Goal: Task Accomplishment & Management: Complete application form

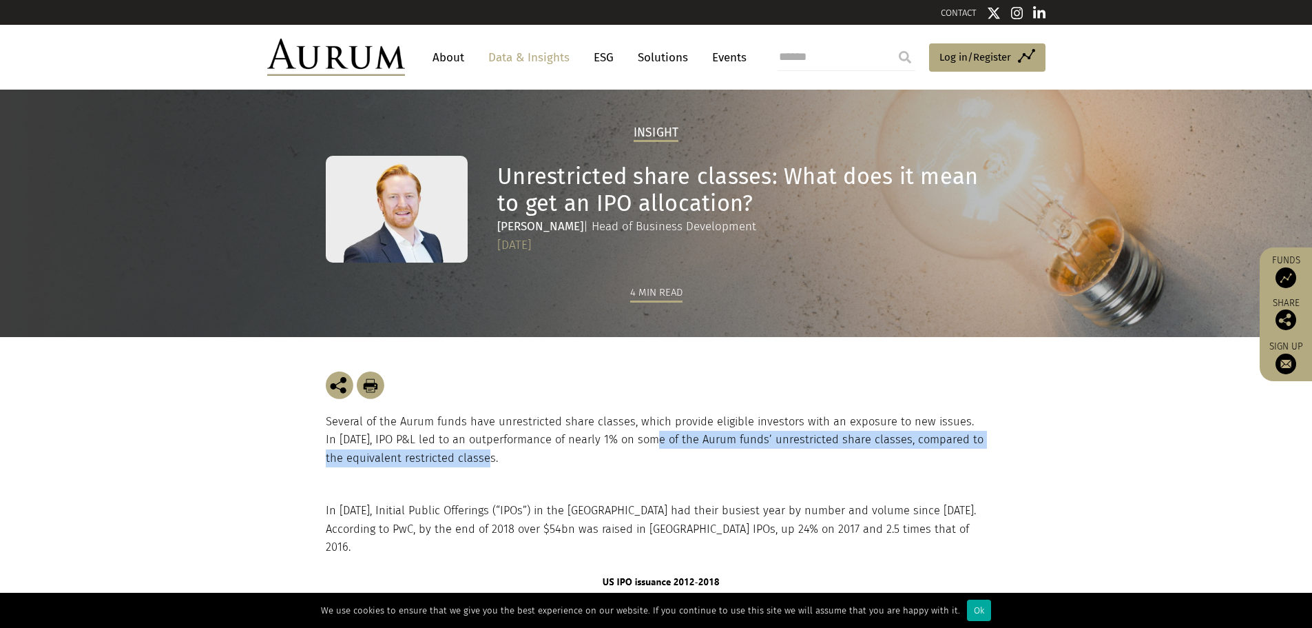
click at [641, 448] on p "Several of the Aurum funds have unrestricted share classes, which provide eligi…" at bounding box center [656, 440] width 661 height 54
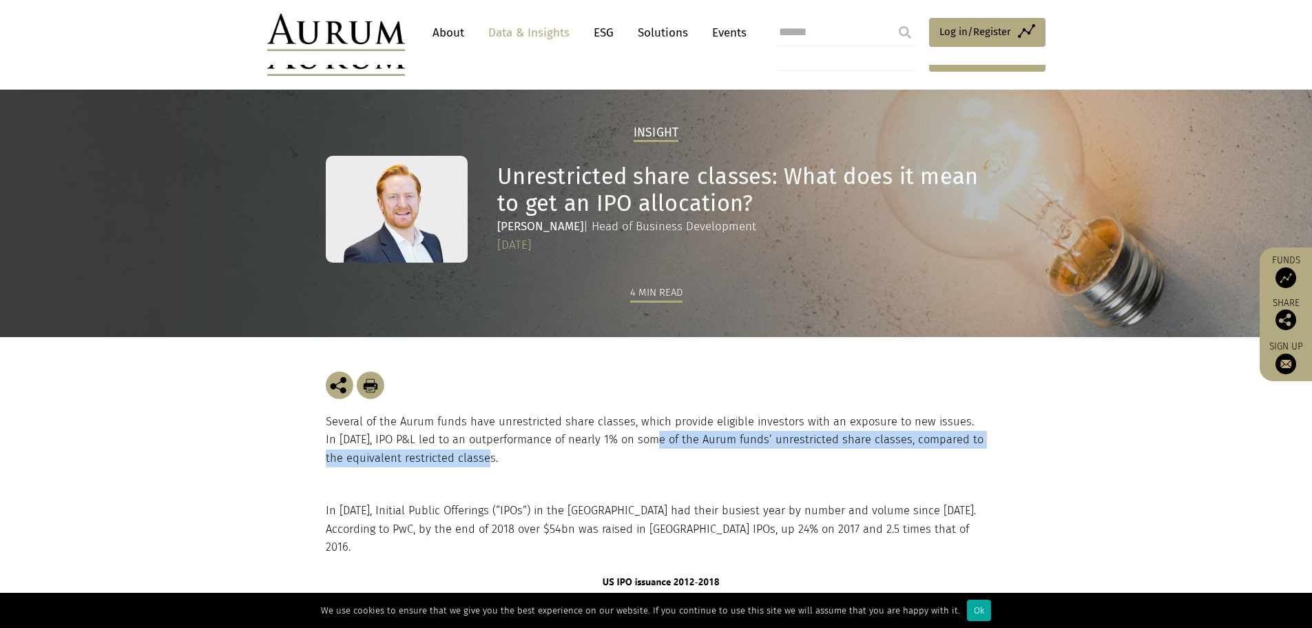
scroll to position [69, 0]
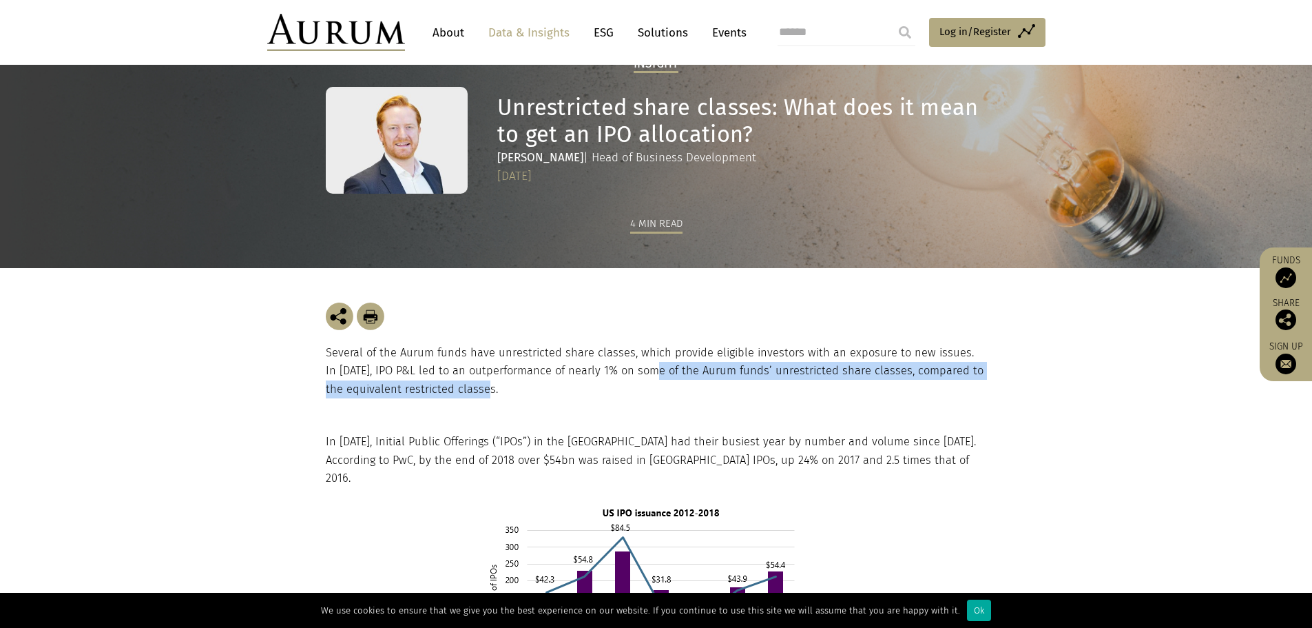
click at [539, 389] on p "Several of the Aurum funds have unrestricted share classes, which provide eligi…" at bounding box center [656, 371] width 661 height 54
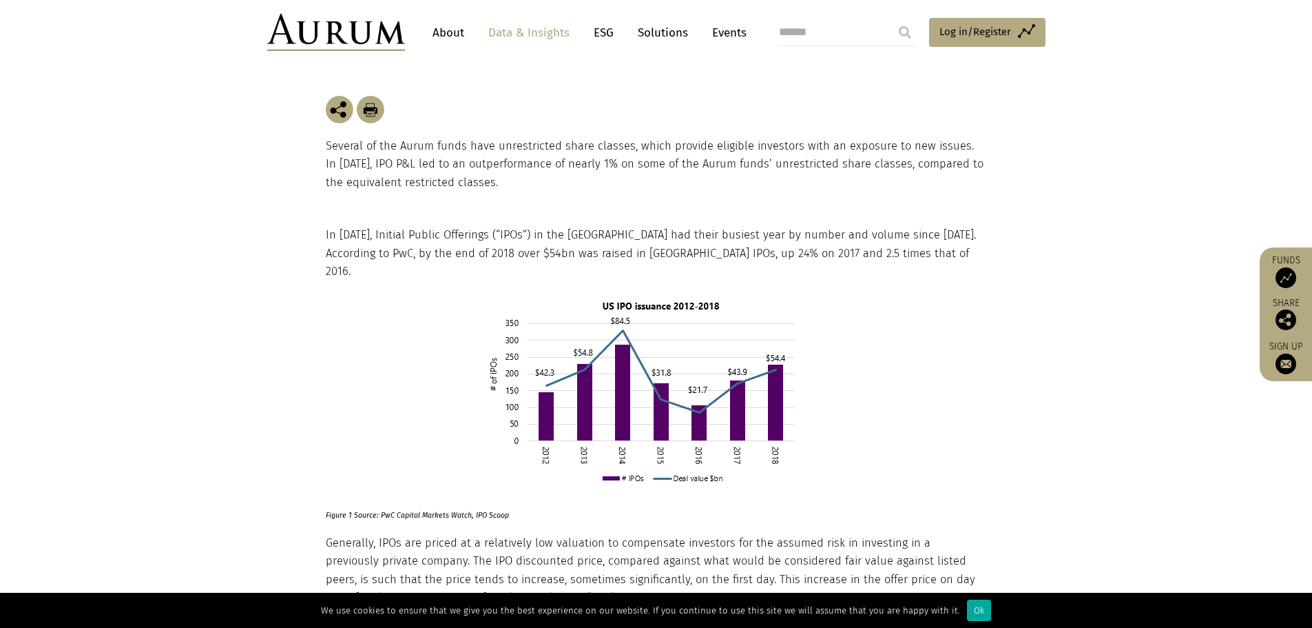
scroll to position [344, 0]
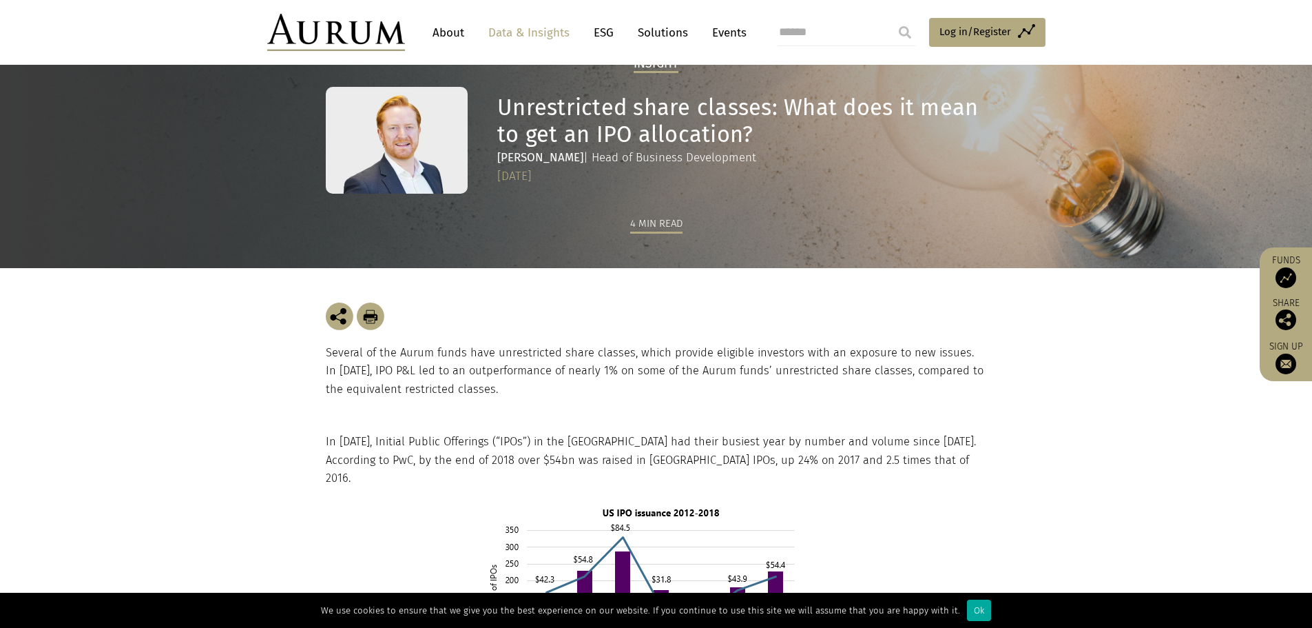
scroll to position [0, 0]
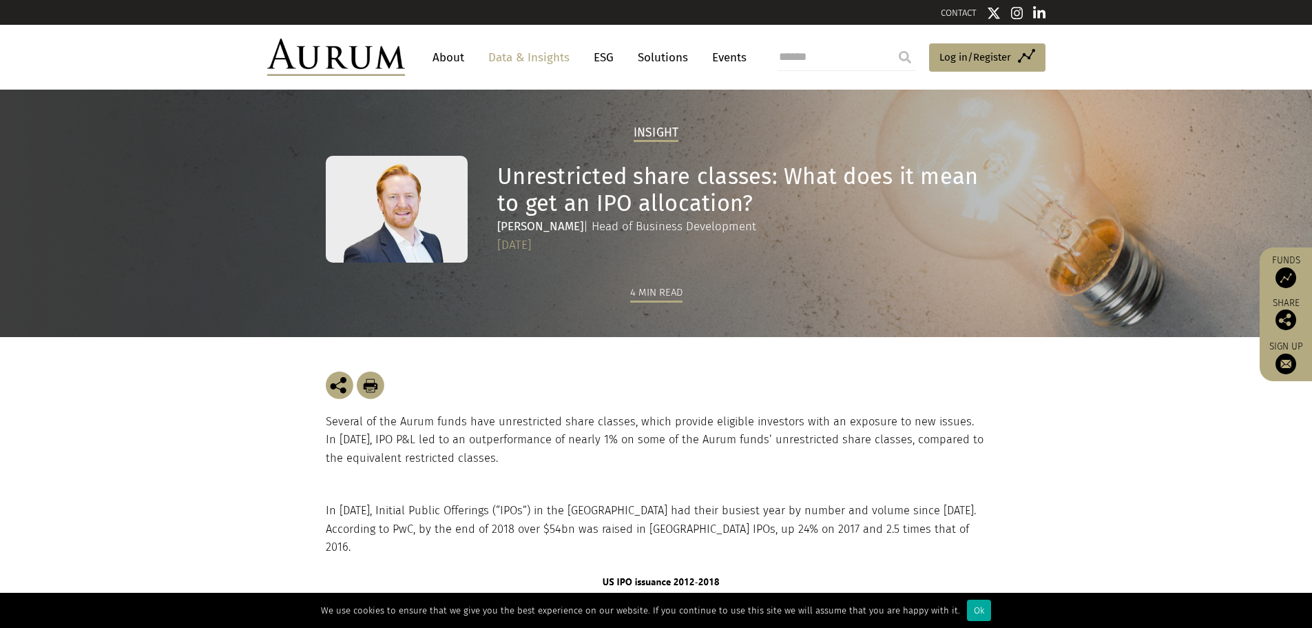
drag, startPoint x: 849, startPoint y: 292, endPoint x: 856, endPoint y: 290, distance: 7.2
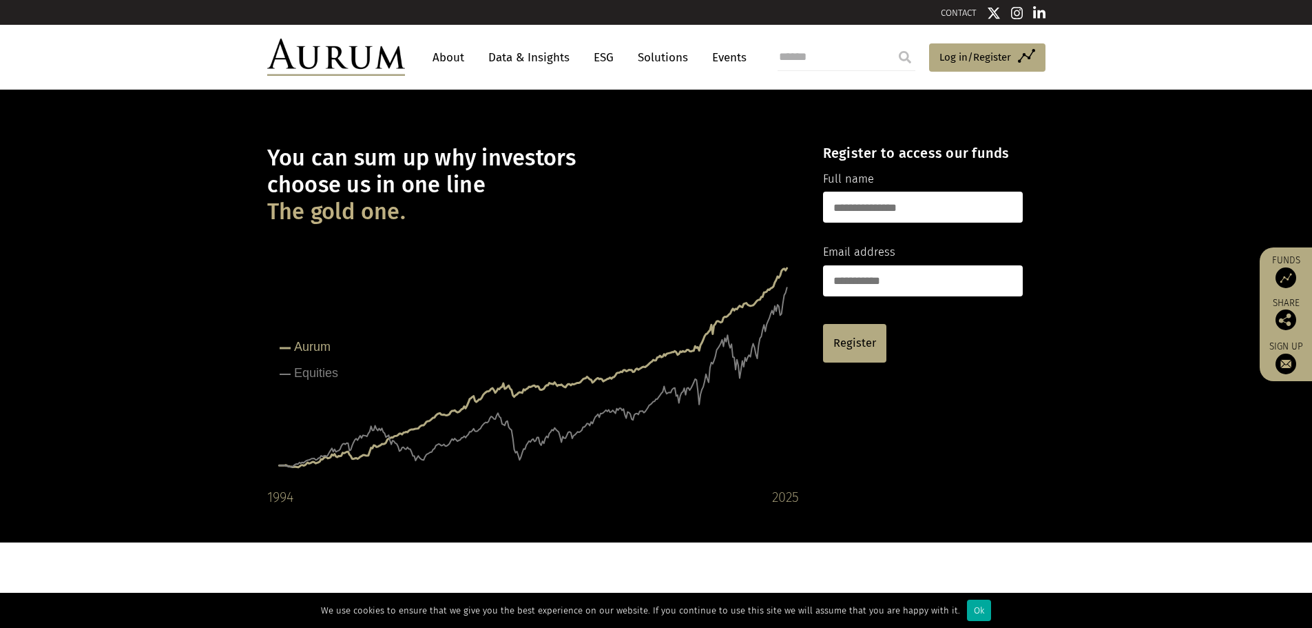
click at [868, 207] on input "text" at bounding box center [923, 207] width 200 height 31
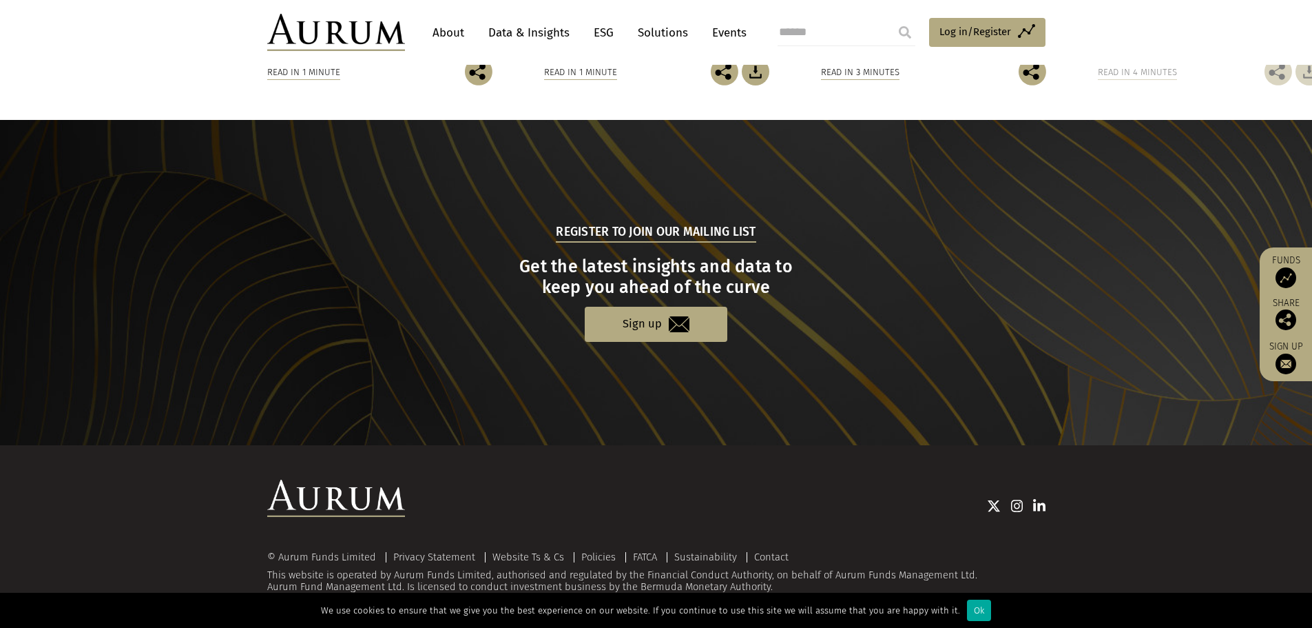
scroll to position [887, 0]
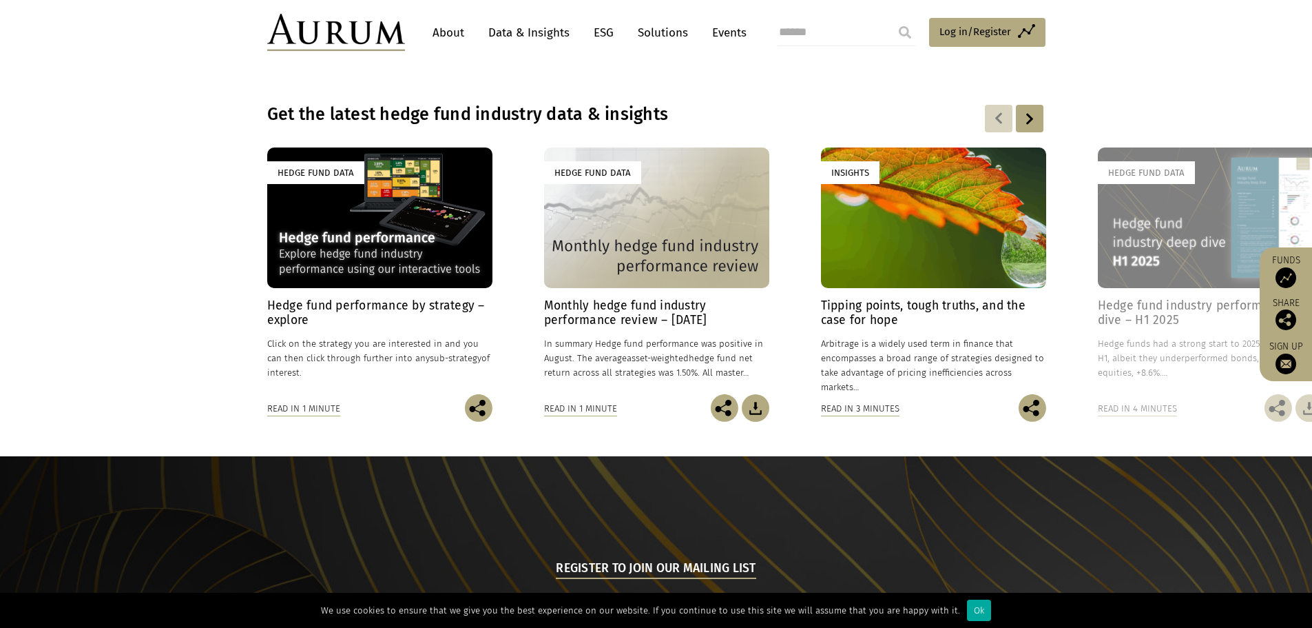
scroll to position [689, 0]
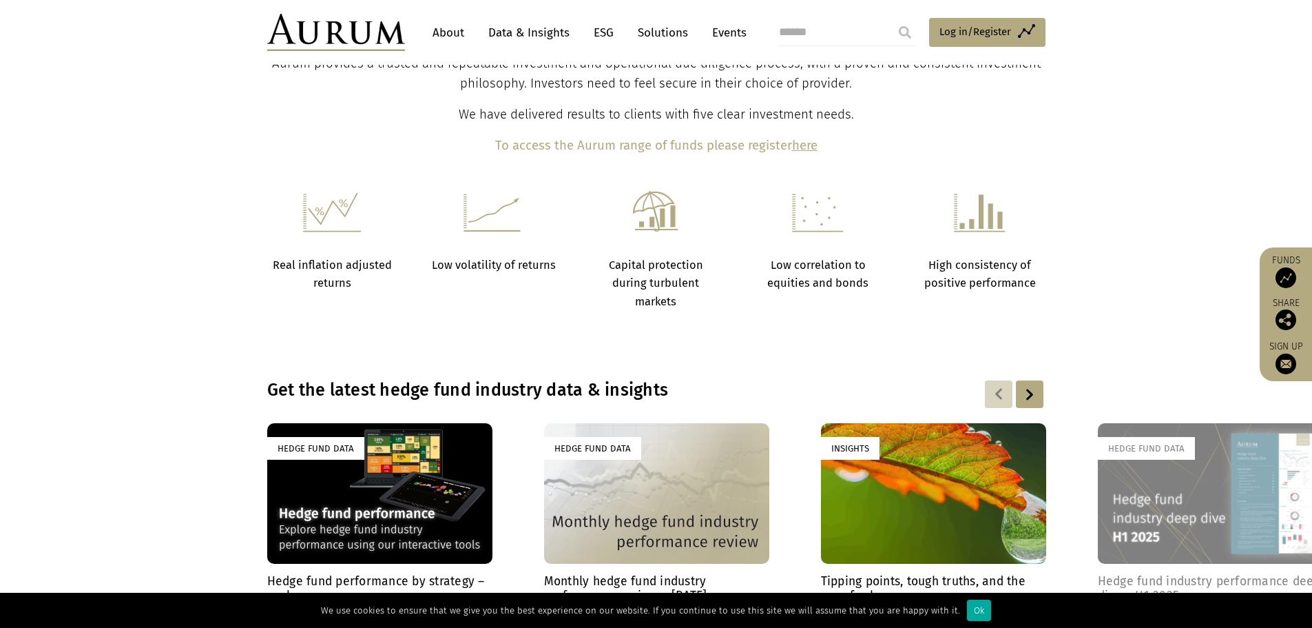
click at [923, 223] on h6 at bounding box center [979, 218] width 127 height 55
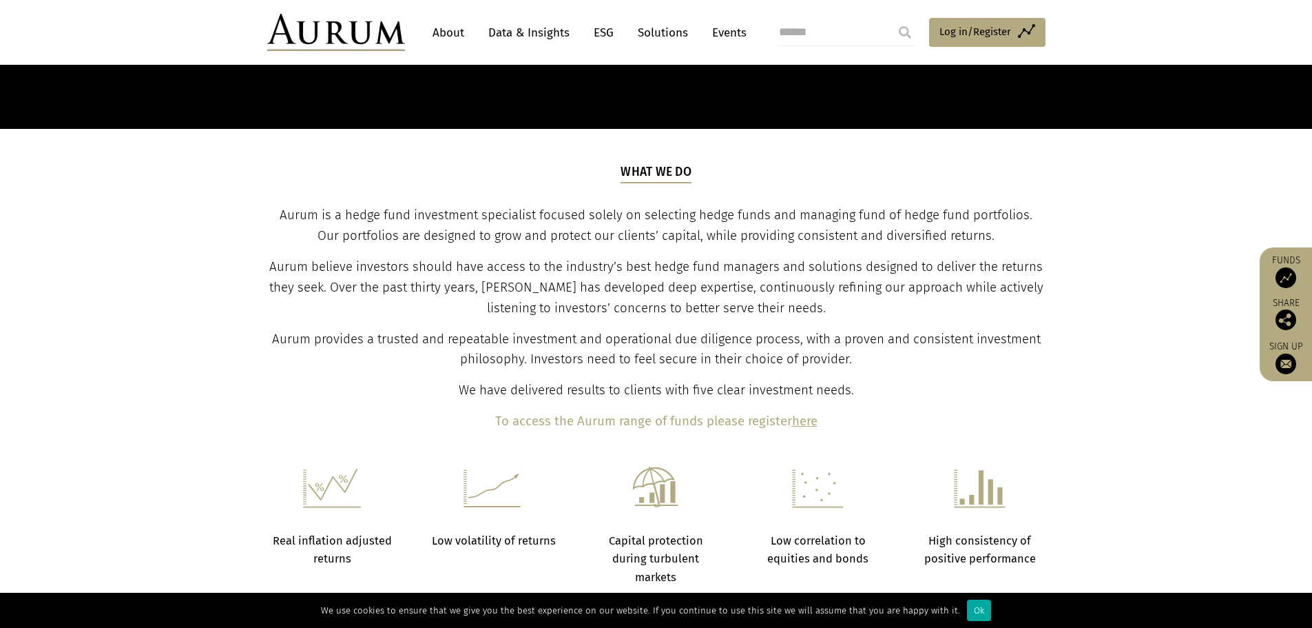
scroll to position [482, 0]
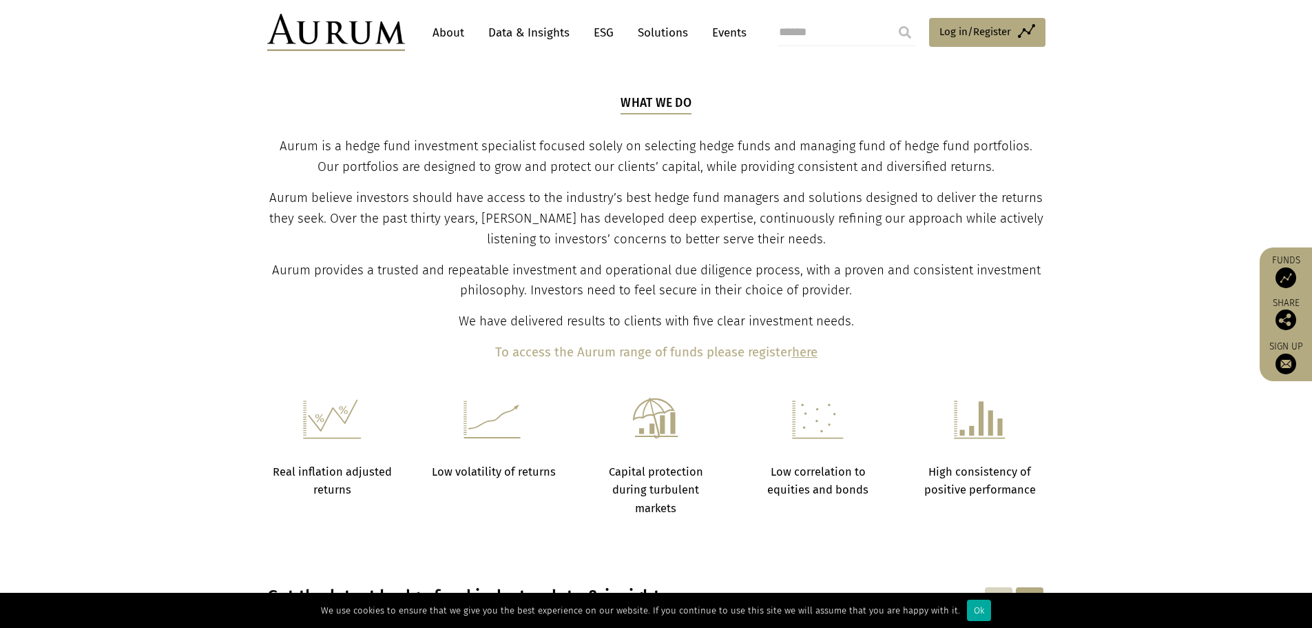
click at [800, 355] on b "here" at bounding box center [804, 351] width 25 height 15
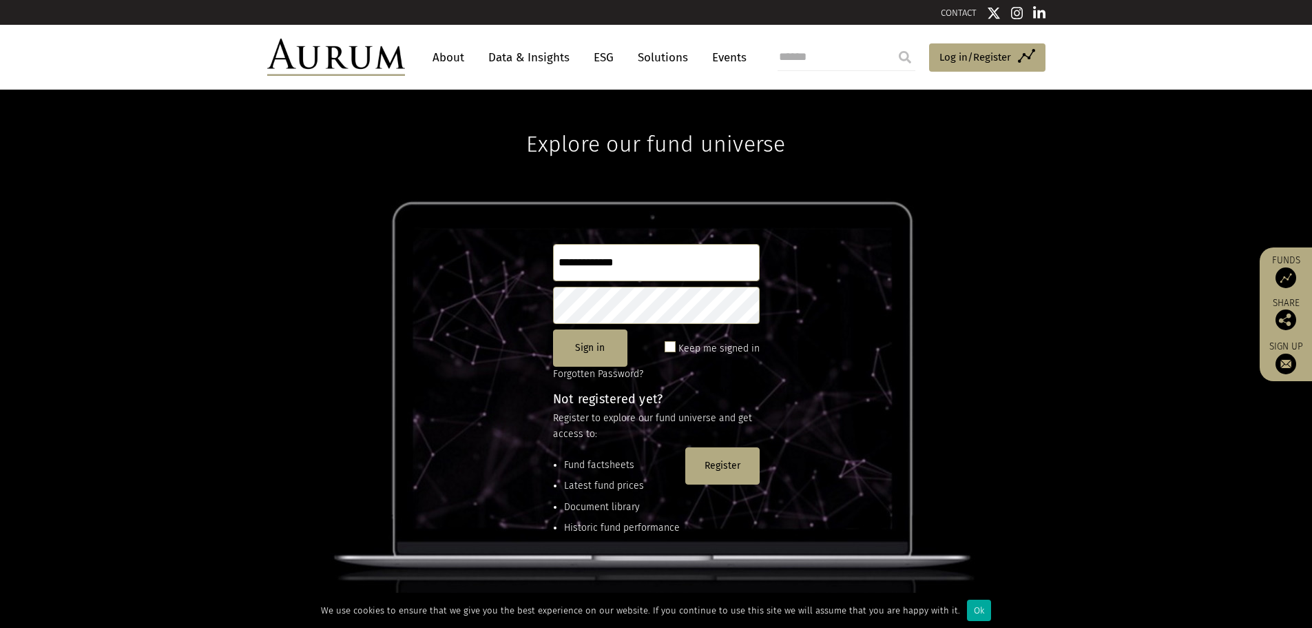
type input "**********"
click at [652, 245] on input "**********" at bounding box center [656, 262] width 207 height 37
type input "**********"
click at [583, 362] on button "Sign in" at bounding box center [590, 347] width 74 height 37
click at [616, 355] on button "Sign in" at bounding box center [590, 347] width 74 height 37
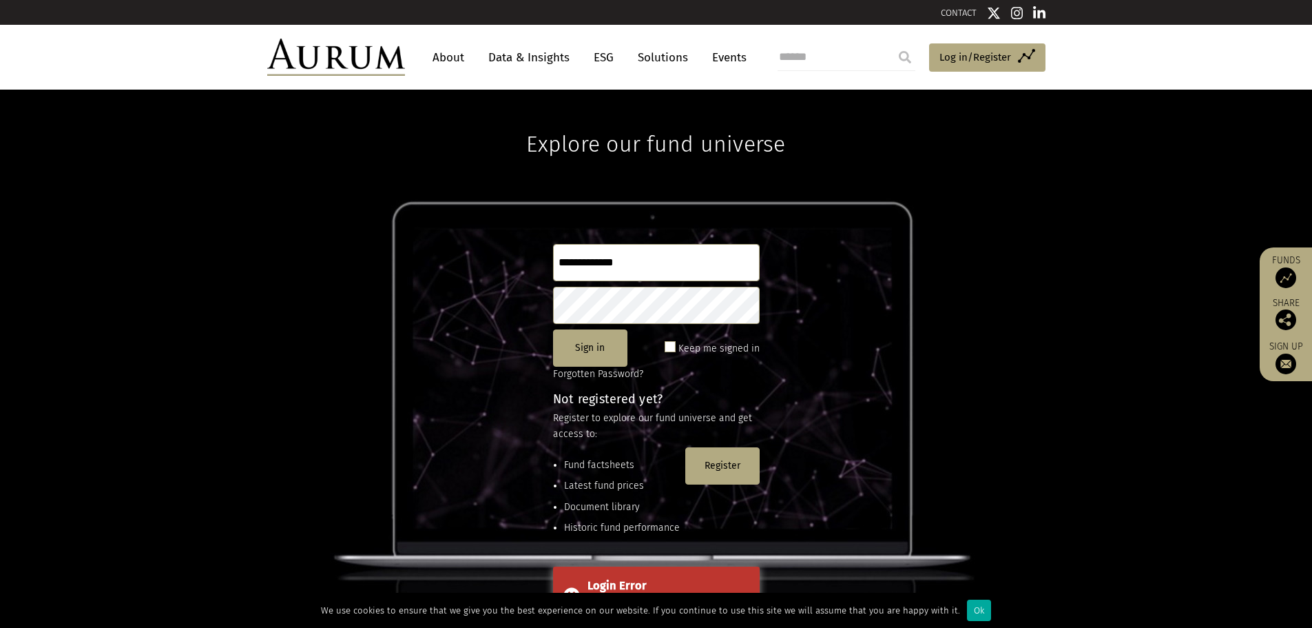
click at [456, 300] on div "**********" at bounding box center [656, 359] width 1312 height 538
drag, startPoint x: 671, startPoint y: 276, endPoint x: 475, endPoint y: 269, distance: 196.4
click at [476, 269] on div "**********" at bounding box center [656, 359] width 1312 height 538
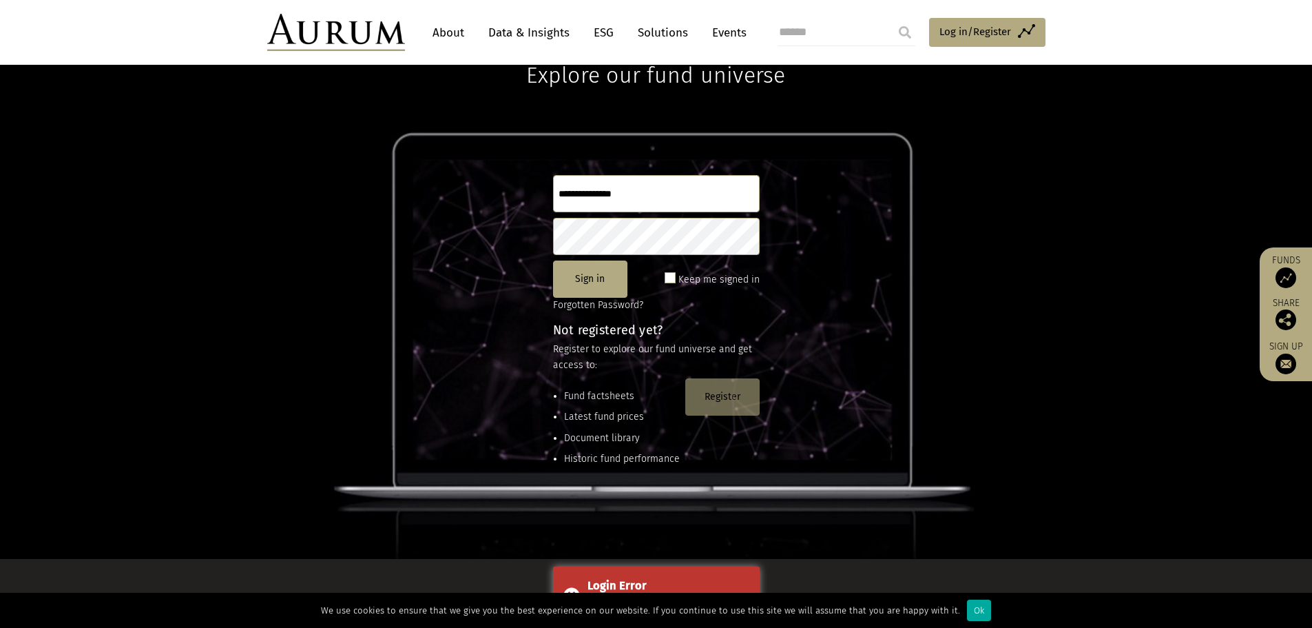
click at [713, 402] on button "Register" at bounding box center [722, 396] width 74 height 37
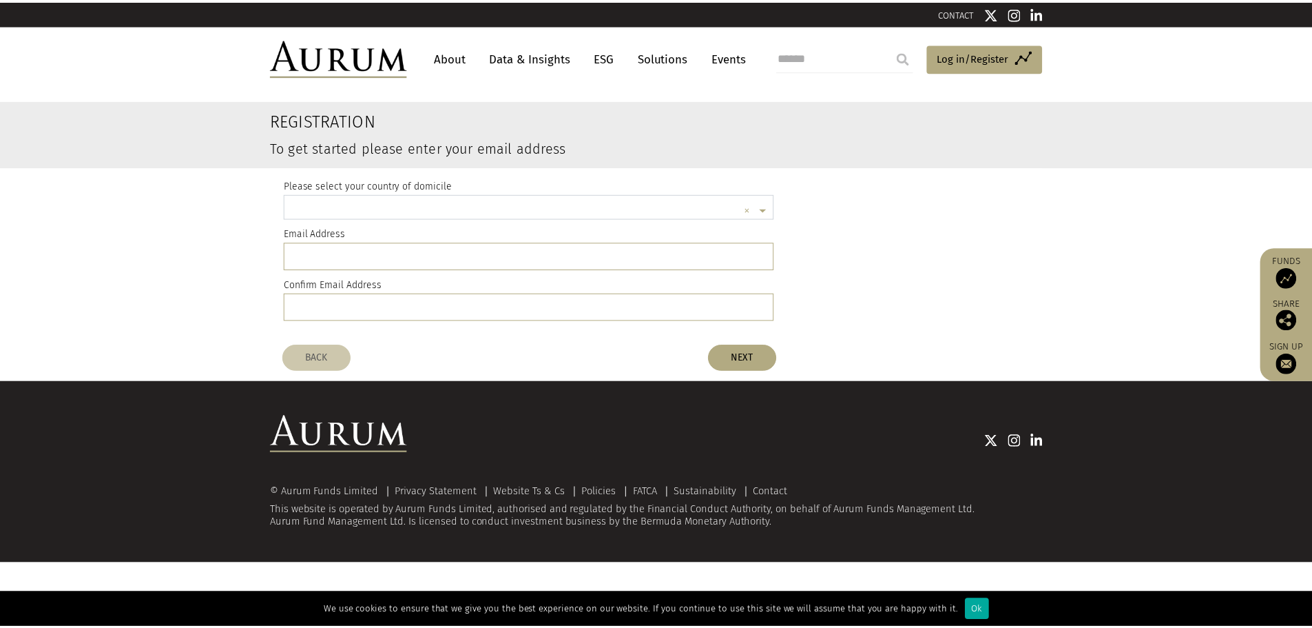
scroll to position [3, 0]
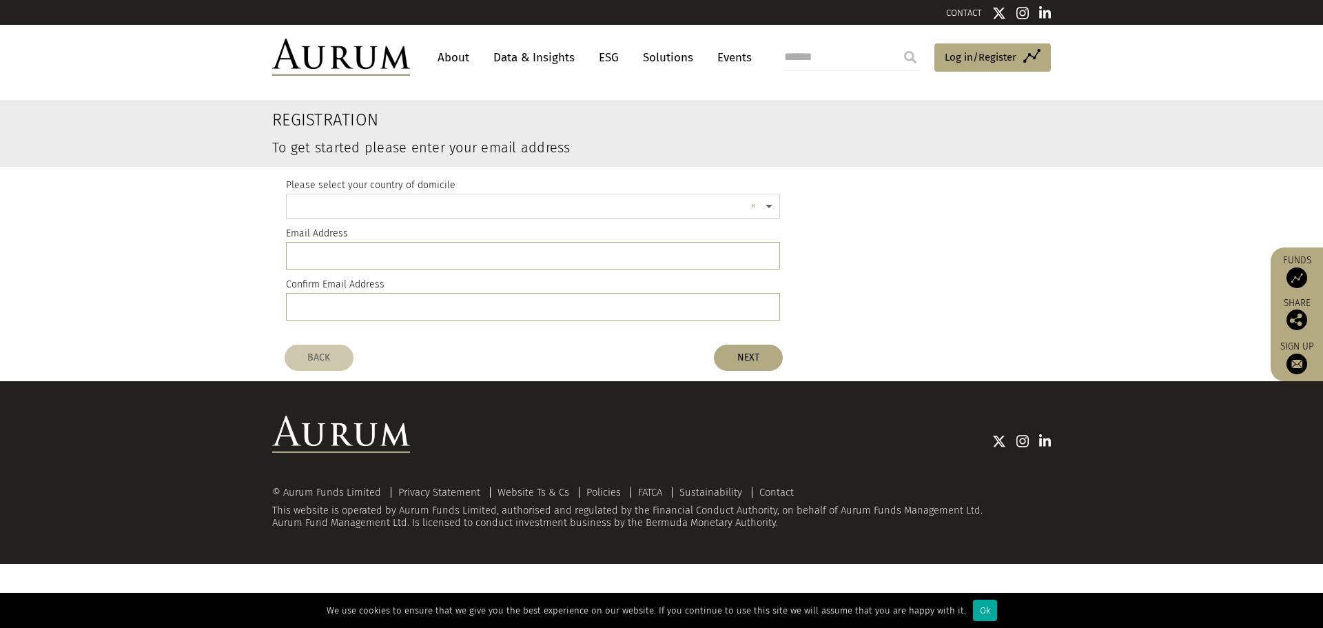
click at [769, 209] on span at bounding box center [770, 206] width 17 height 15
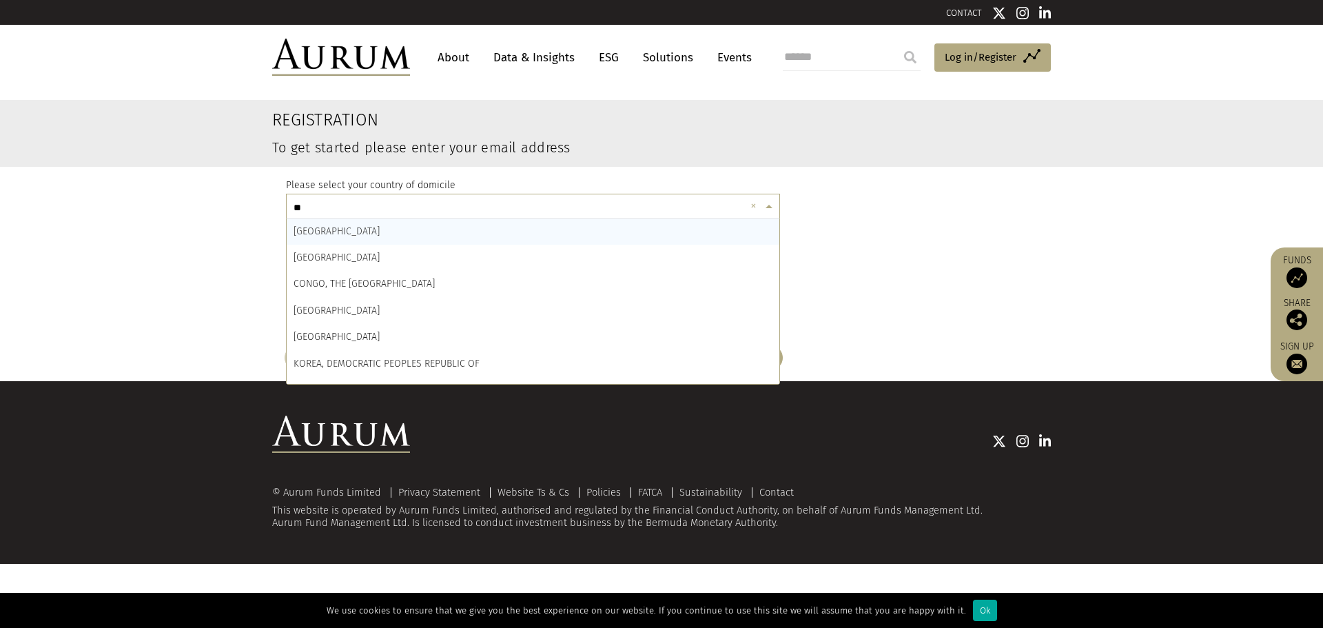
type input "***"
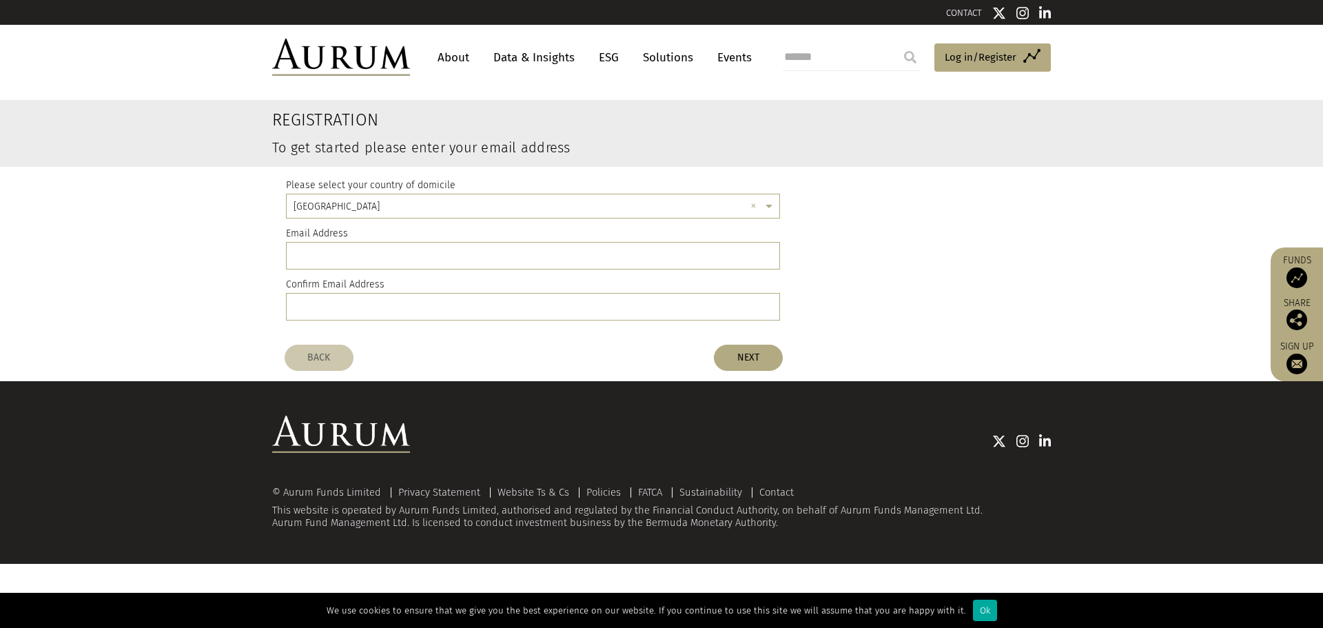
click at [599, 269] on div "Please select your country of domicile × DENMARK × Email Address Confirm Email …" at bounding box center [533, 252] width 494 height 171
click at [706, 254] on input "email" at bounding box center [533, 256] width 494 height 28
click at [706, 254] on input "**********" at bounding box center [533, 256] width 494 height 28
type input "**********"
click at [706, 254] on input "**********" at bounding box center [533, 256] width 494 height 28
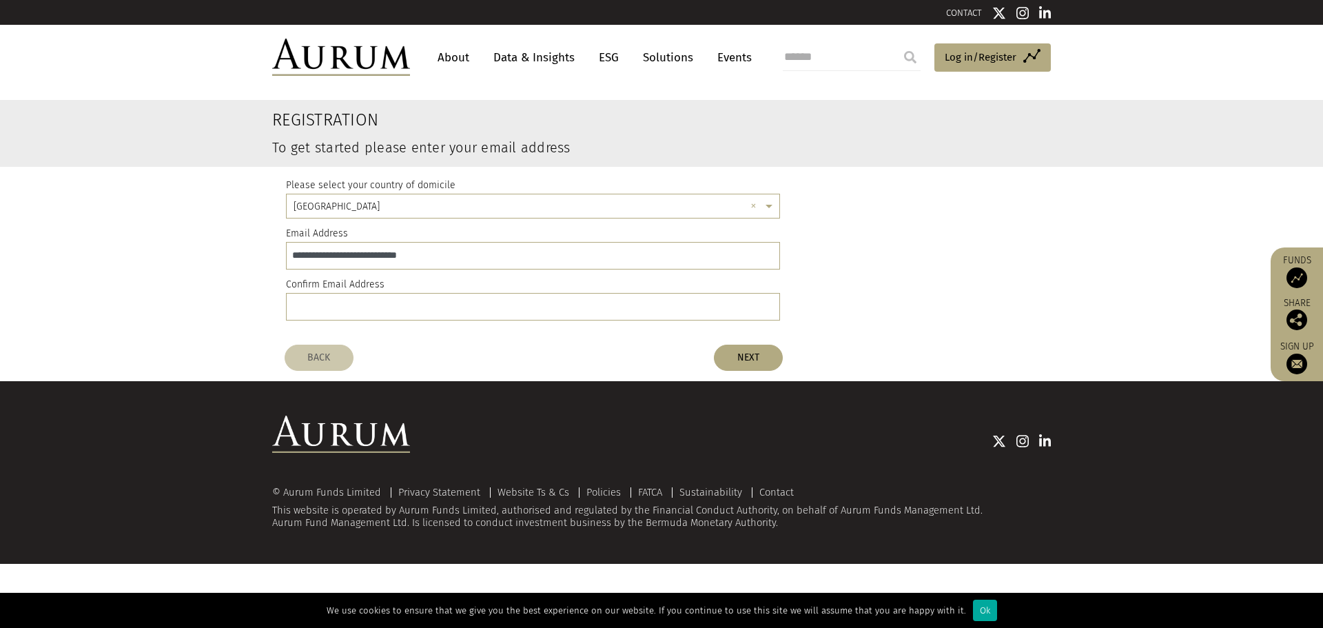
click at [622, 322] on div "**********" at bounding box center [533, 252] width 494 height 171
click at [611, 318] on input "email" at bounding box center [533, 307] width 494 height 28
paste input "**********"
type input "**********"
click at [776, 366] on button "NEXT" at bounding box center [748, 357] width 69 height 26
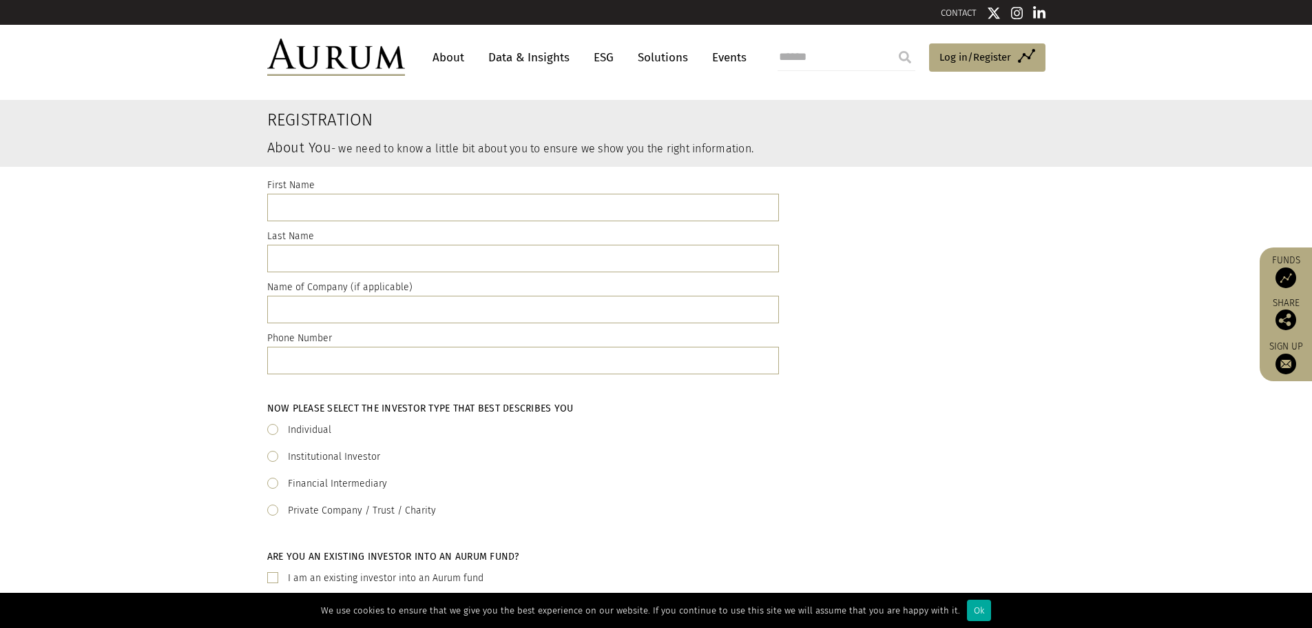
click at [325, 225] on div "First Name Last Name Name of Company (if applicable) Phone Number" at bounding box center [523, 279] width 533 height 204
click at [323, 223] on div "First Name Last Name Name of Company (if applicable) Phone Number" at bounding box center [523, 279] width 533 height 204
click at [334, 206] on input "text" at bounding box center [523, 208] width 512 height 28
type input "*****"
type input "*******"
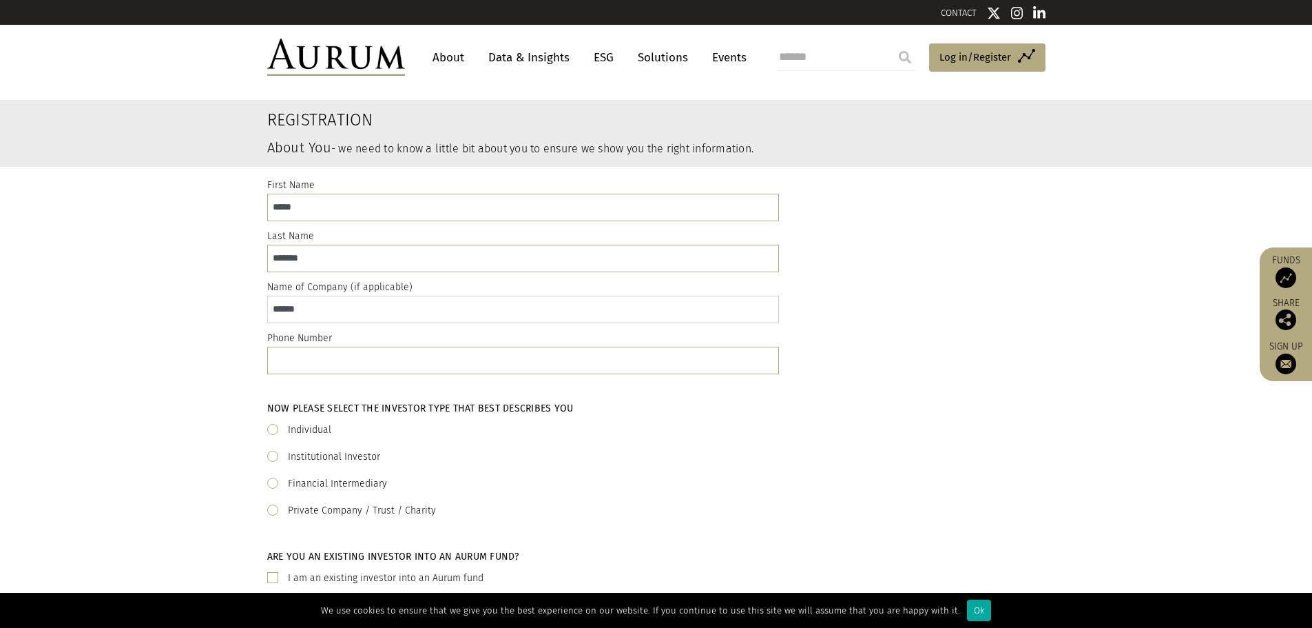
type input "******"
click at [316, 515] on label "Private Company / Trust / Charity" at bounding box center [362, 510] width 148 height 17
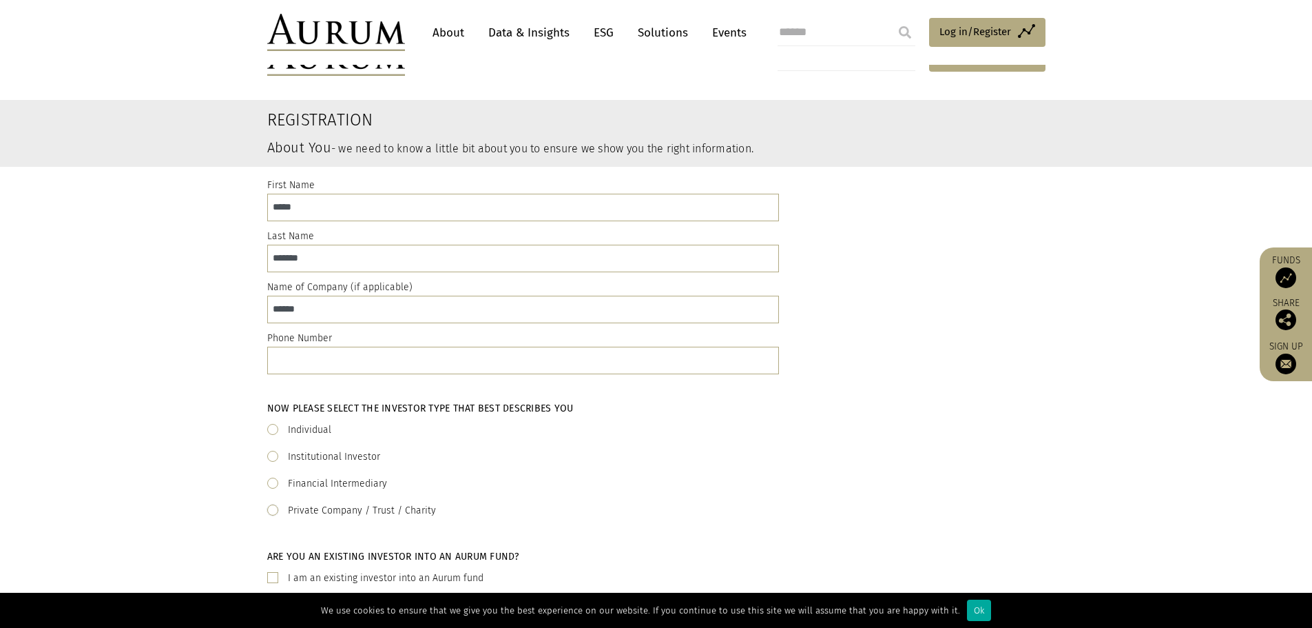
scroll to position [207, 0]
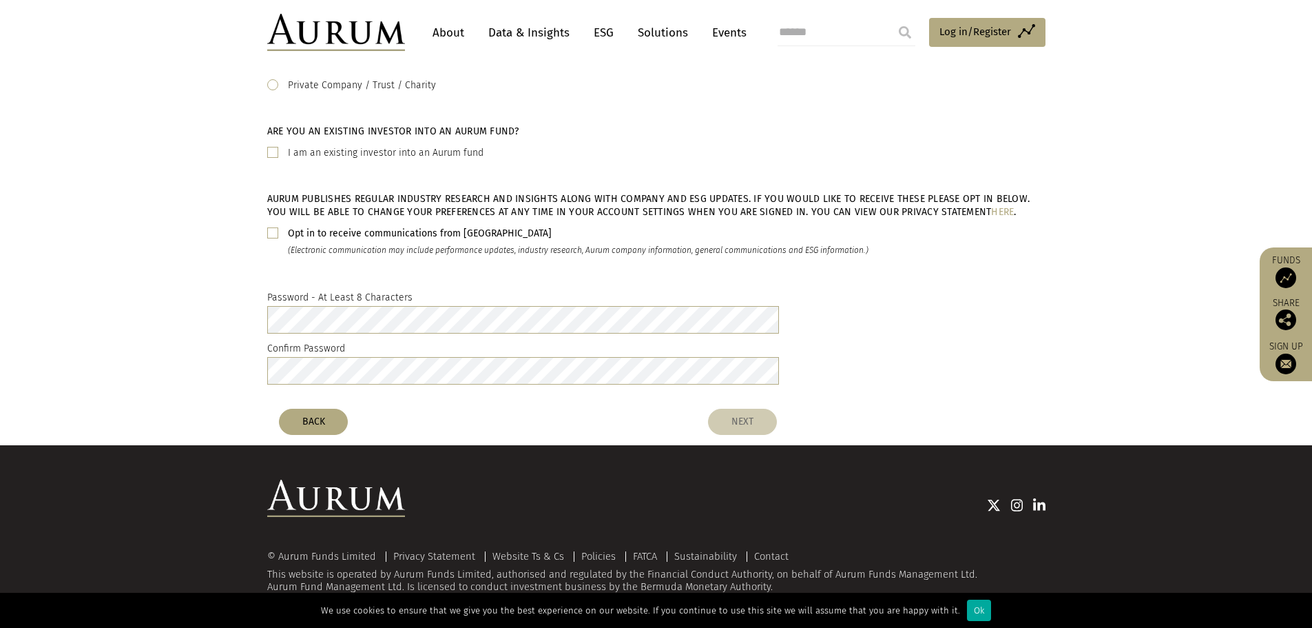
click at [754, 417] on button "NEXT" at bounding box center [742, 422] width 69 height 26
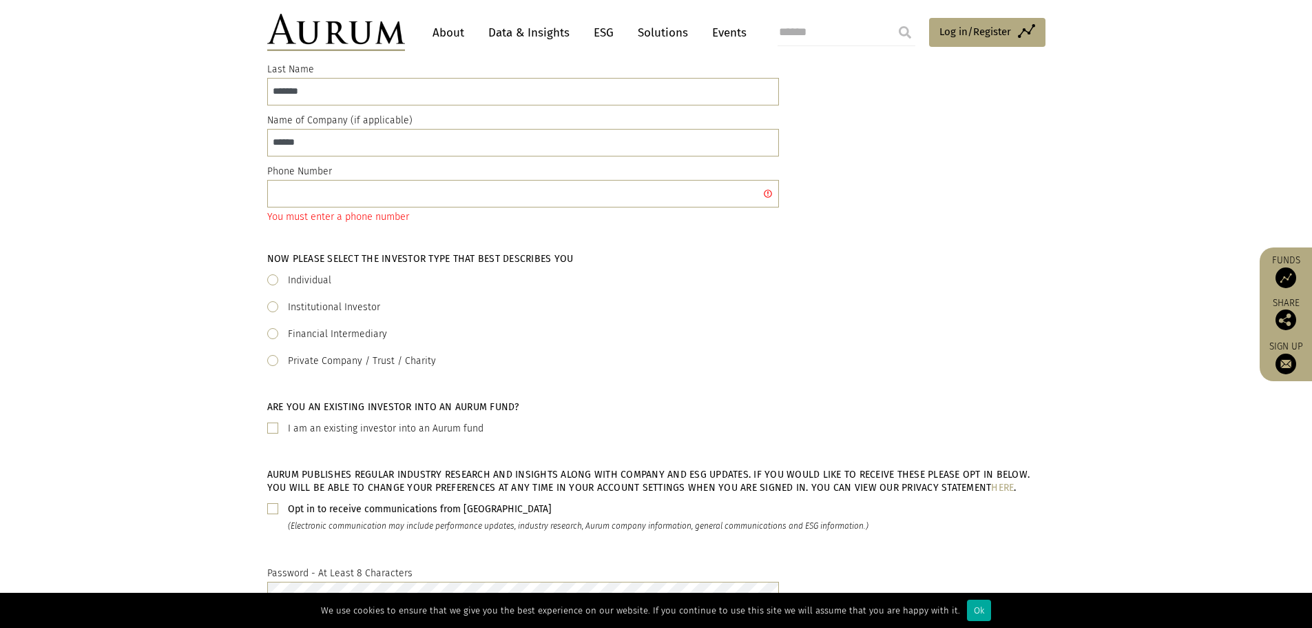
scroll to position [0, 0]
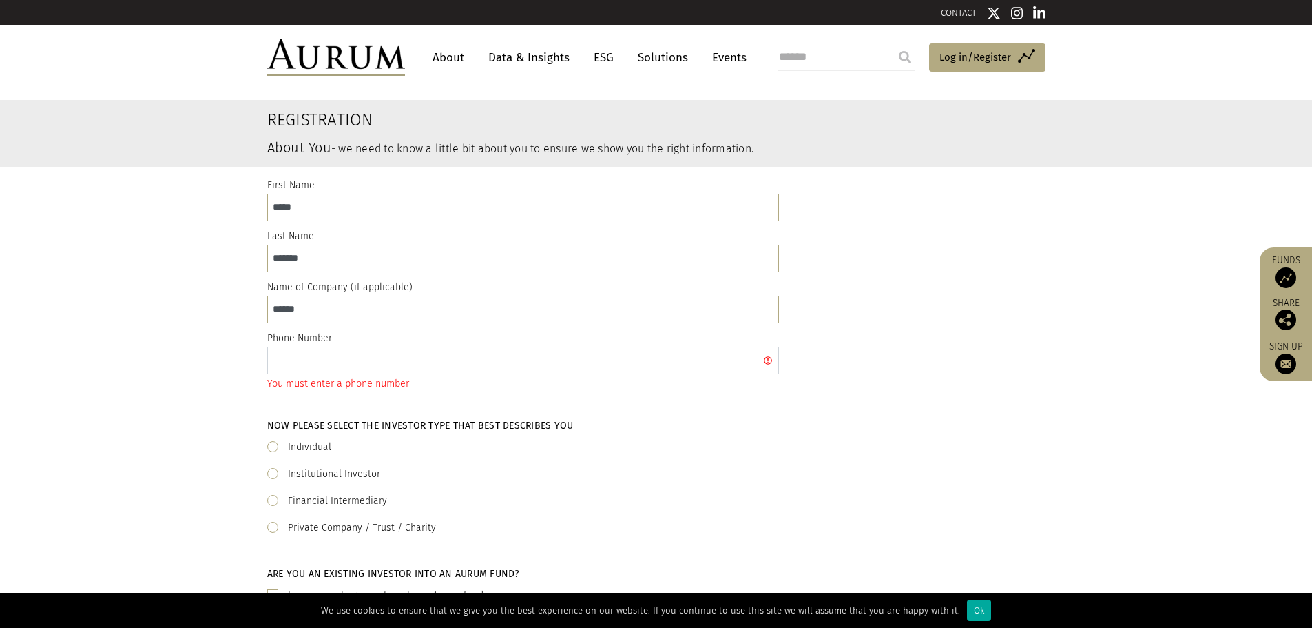
click at [338, 357] on input "text" at bounding box center [523, 361] width 512 height 28
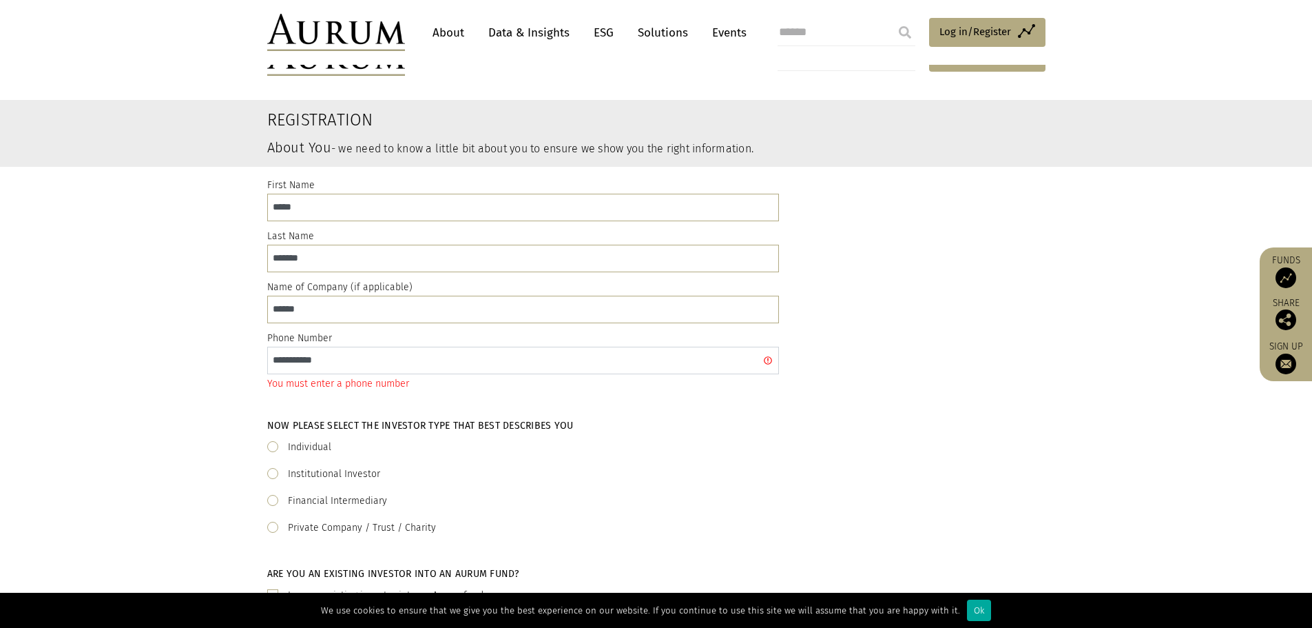
scroll to position [460, 0]
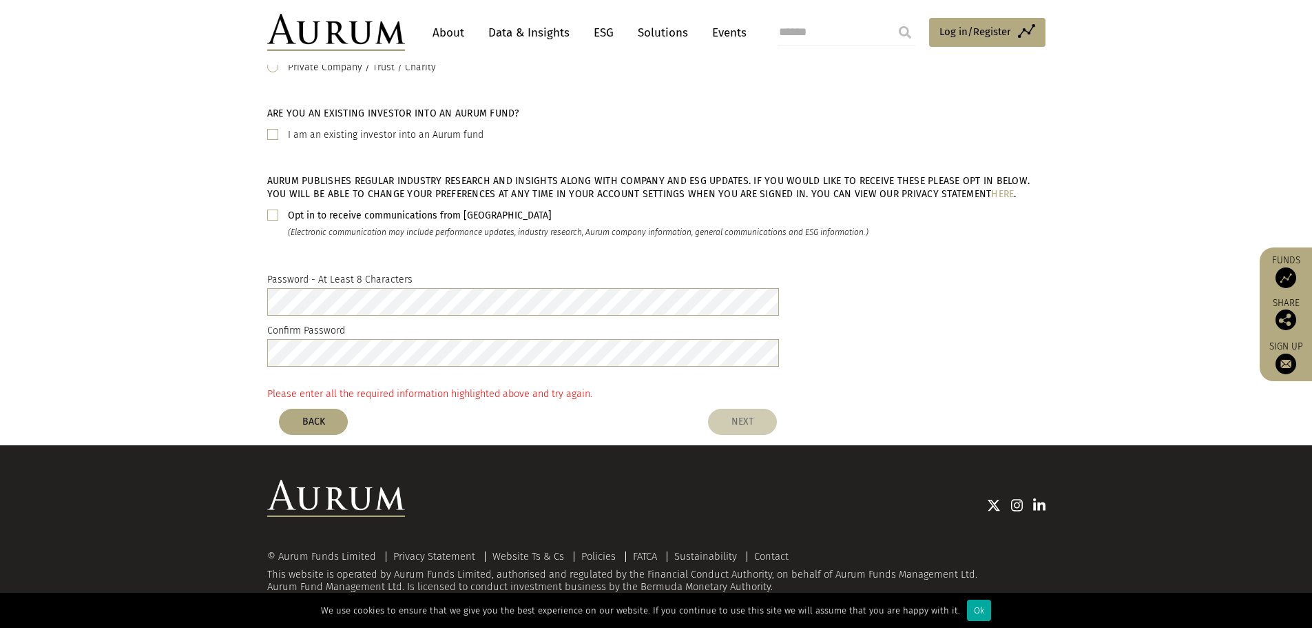
type input "**********"
click at [754, 417] on button "NEXT" at bounding box center [742, 422] width 69 height 26
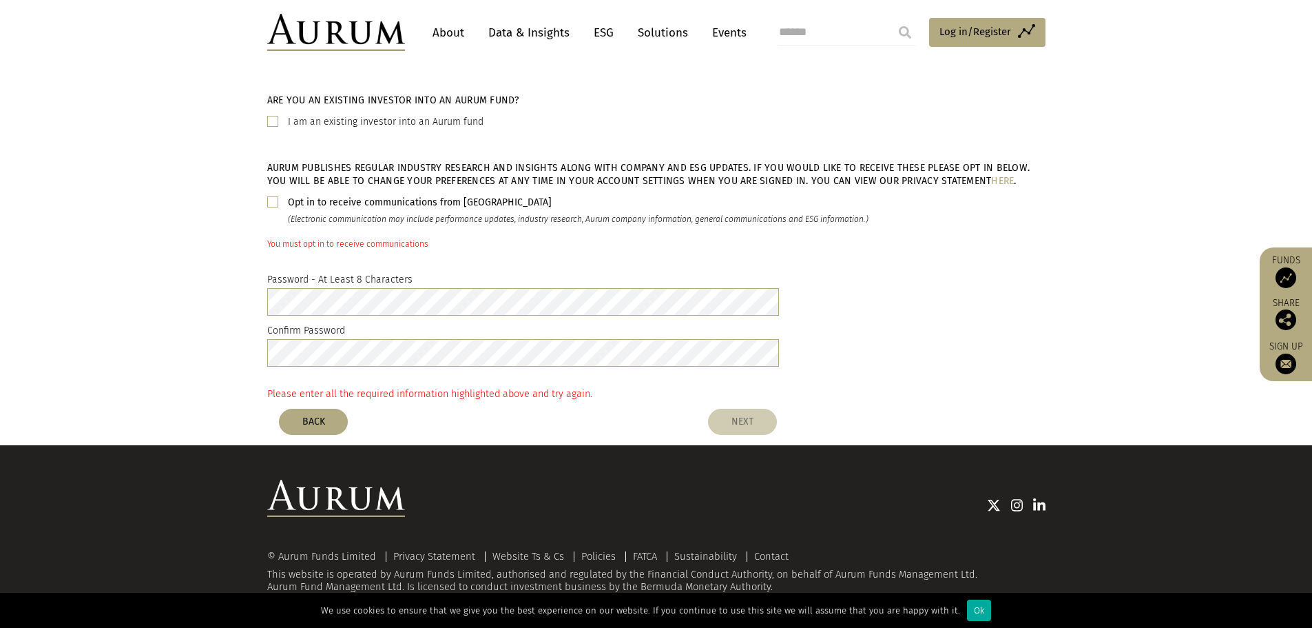
scroll to position [443, 0]
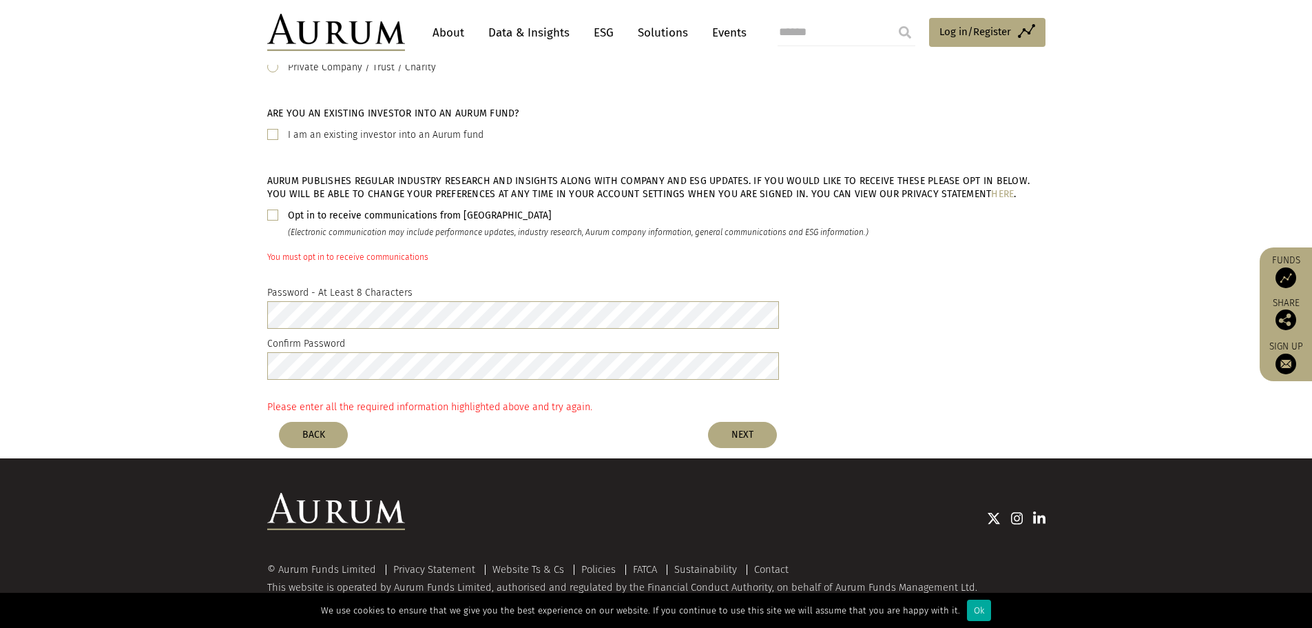
click at [268, 219] on span at bounding box center [272, 214] width 11 height 11
click at [736, 437] on button "NEXT" at bounding box center [742, 435] width 69 height 26
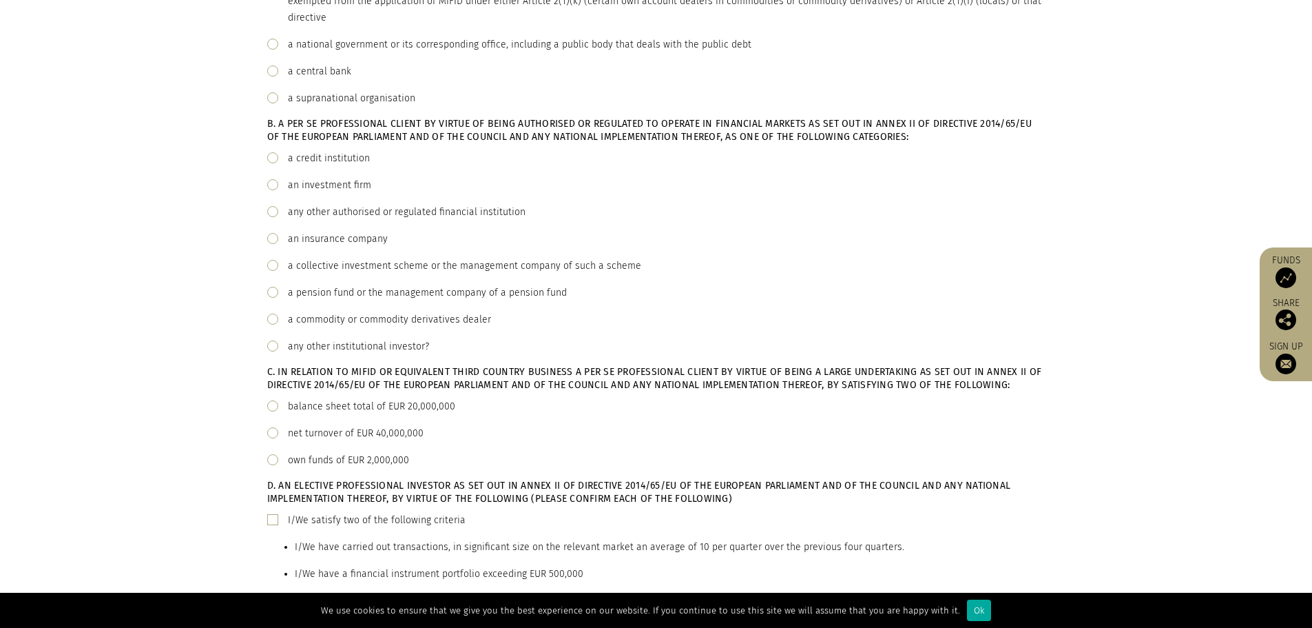
scroll to position [0, 0]
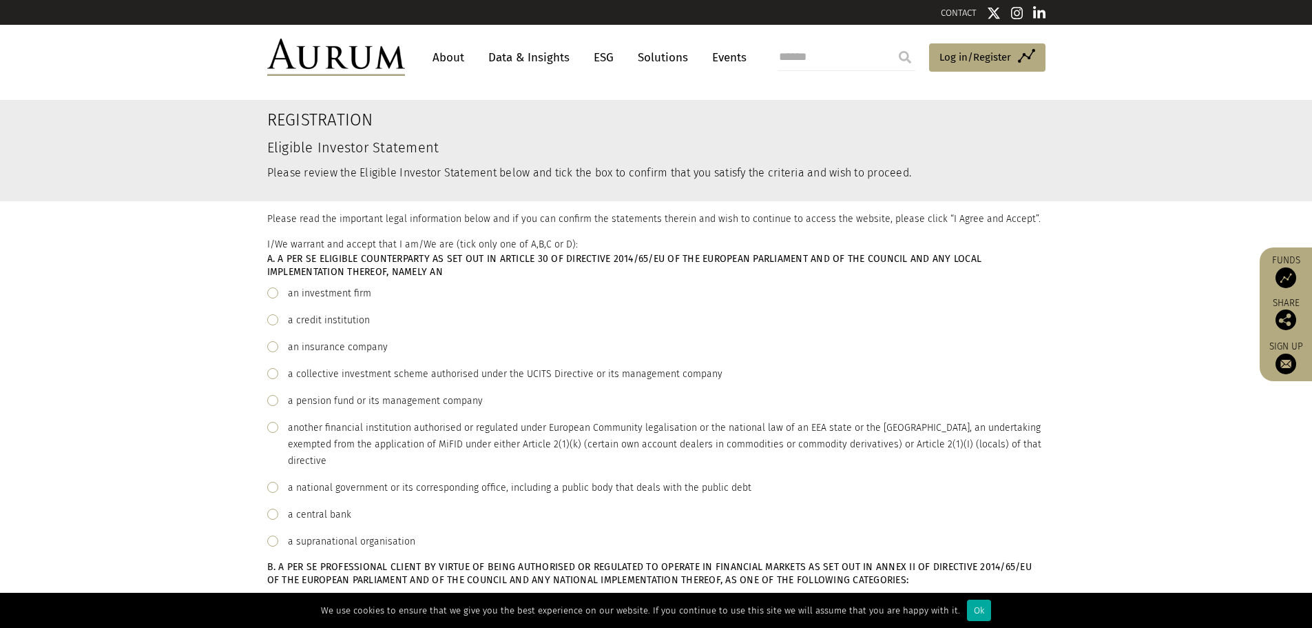
click at [312, 410] on div "A. A Per Se Eligible Counterparty as set out in Article 30 of Directive 2014/65…" at bounding box center [656, 401] width 778 height 298
click at [270, 401] on span at bounding box center [272, 400] width 11 height 11
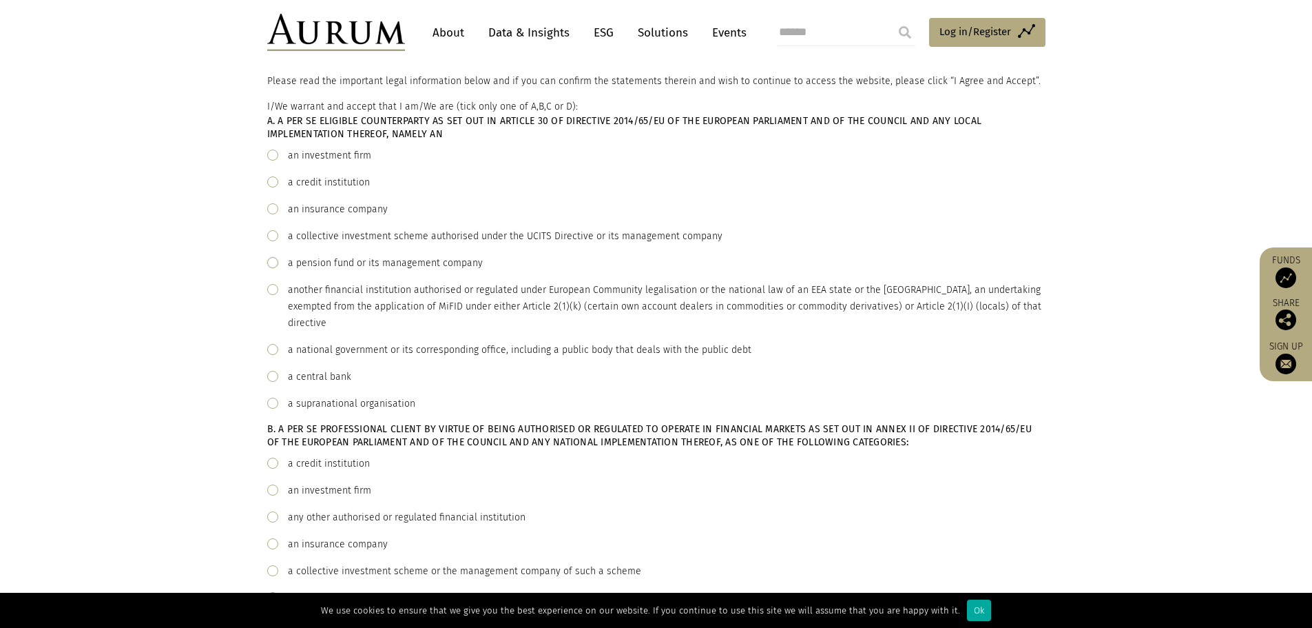
scroll to position [276, 0]
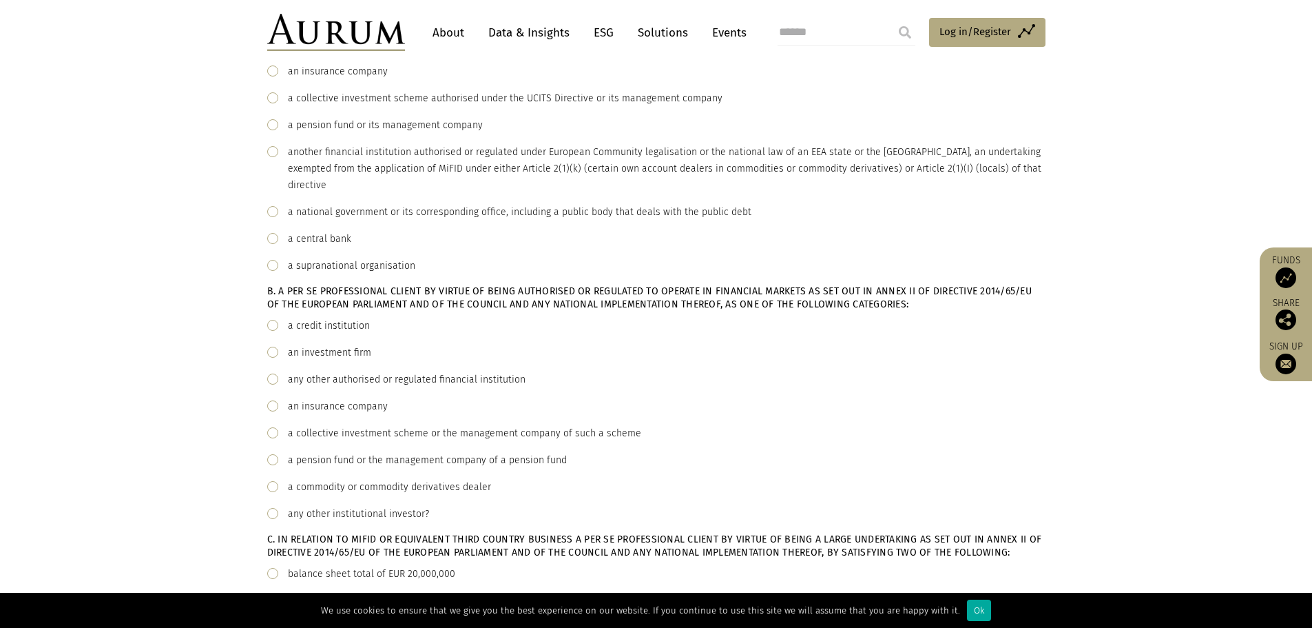
click at [276, 460] on span at bounding box center [272, 459] width 11 height 11
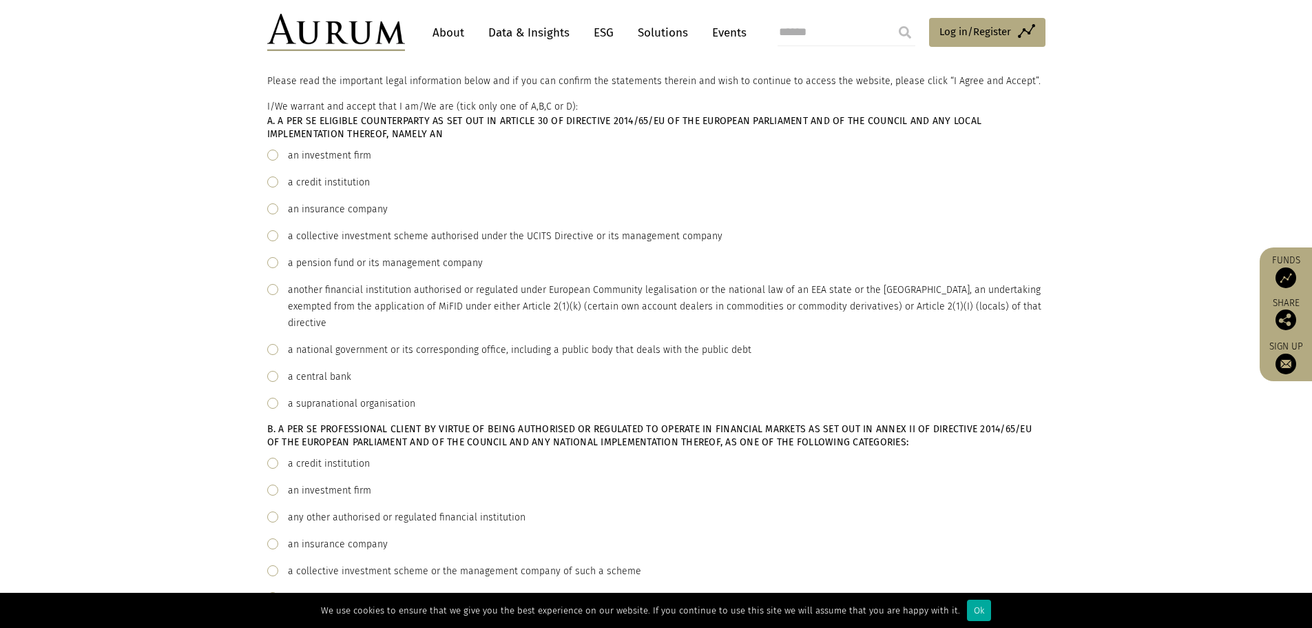
click at [302, 262] on div "a pension fund or its management company" at bounding box center [385, 263] width 195 height 17
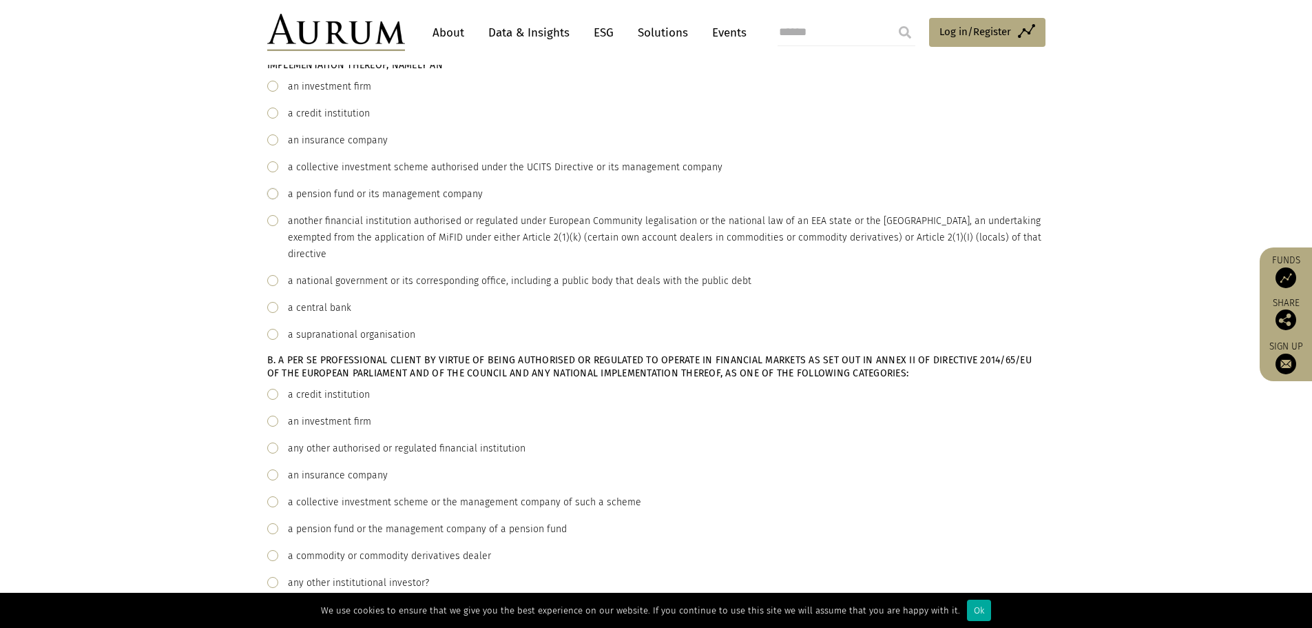
scroll to position [344, 0]
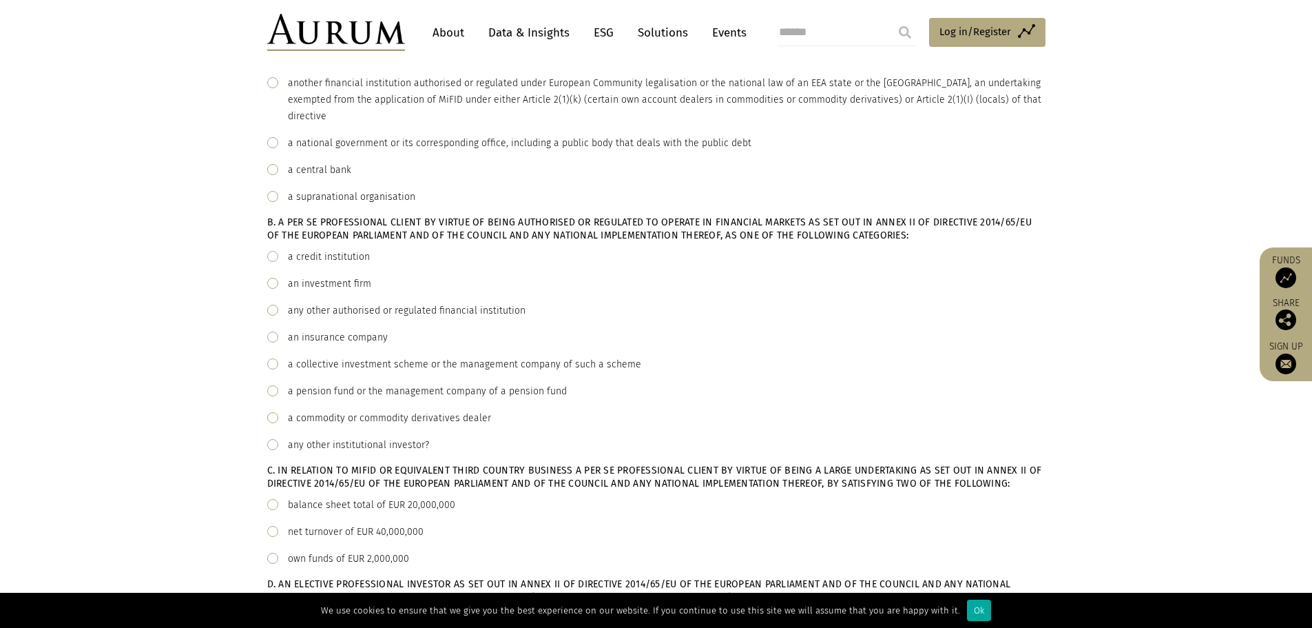
click at [339, 397] on div "a pension fund or the management company of a pension fund" at bounding box center [427, 391] width 279 height 17
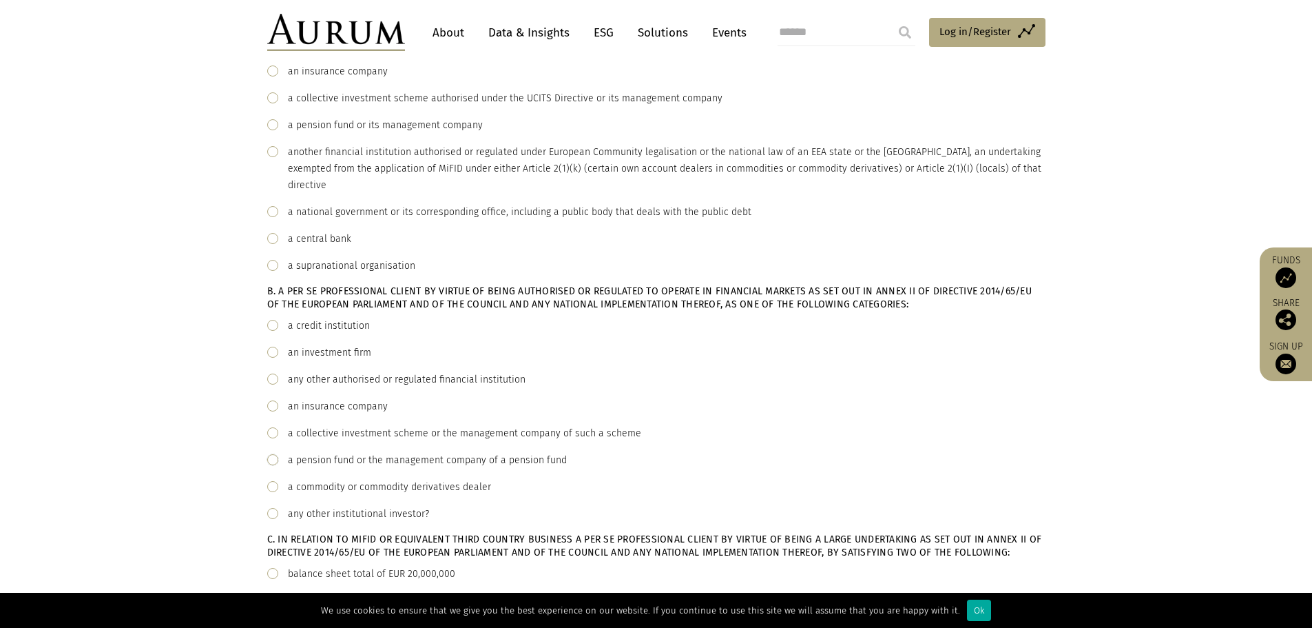
scroll to position [413, 0]
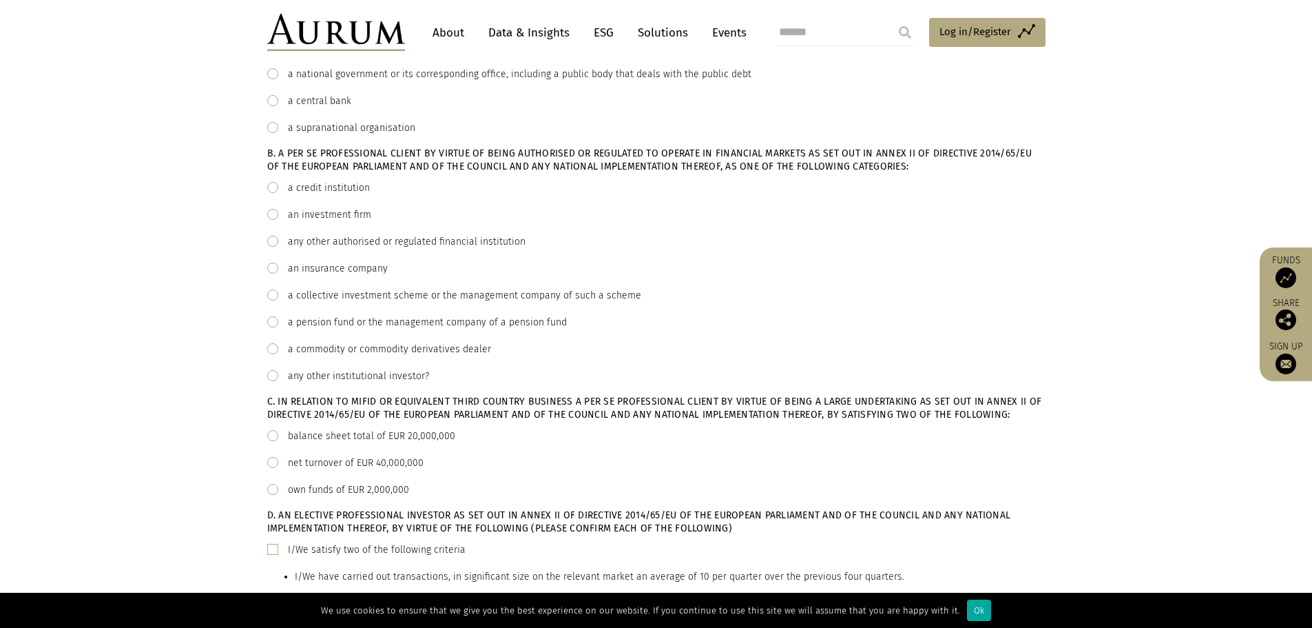
click at [400, 426] on div "C. In relation to MiFID or equivalent third country business a Per Se Professio…" at bounding box center [656, 446] width 778 height 103
drag, startPoint x: 404, startPoint y: 487, endPoint x: 359, endPoint y: 488, distance: 45.5
click at [403, 487] on div "own funds of EUR 2,000,000" at bounding box center [348, 490] width 121 height 17
click at [277, 462] on span at bounding box center [272, 462] width 11 height 11
click at [279, 485] on div "own funds of EUR 2,000,000" at bounding box center [656, 490] width 778 height 17
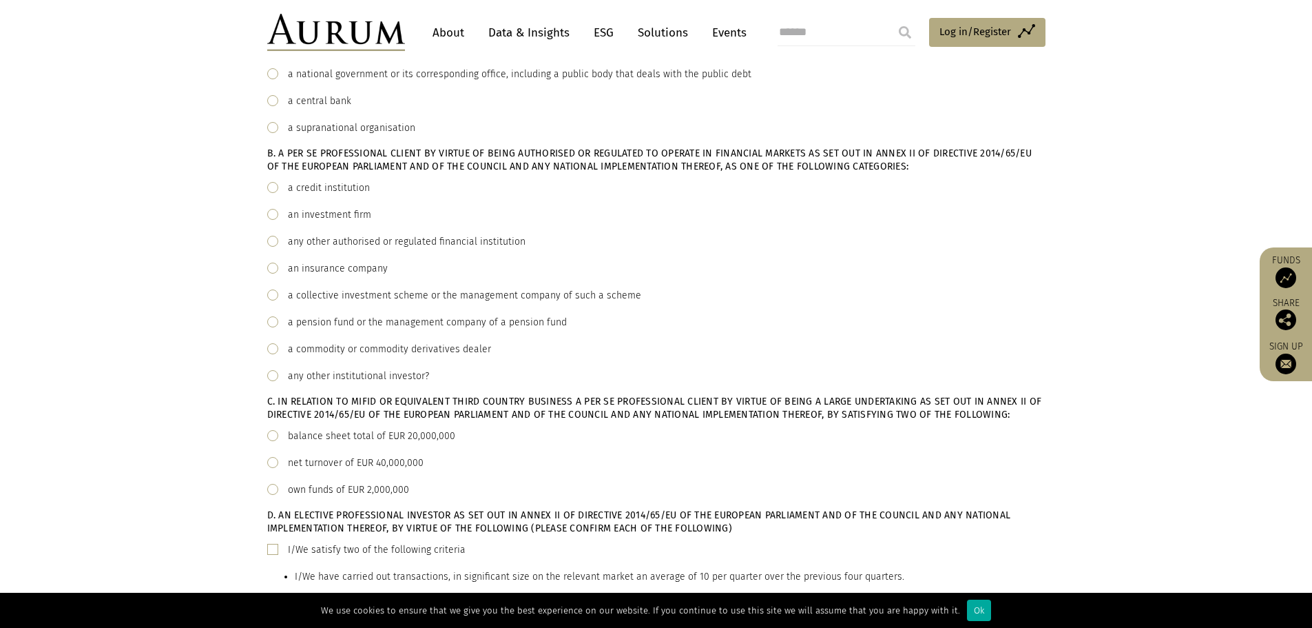
click at [271, 438] on span at bounding box center [272, 435] width 11 height 11
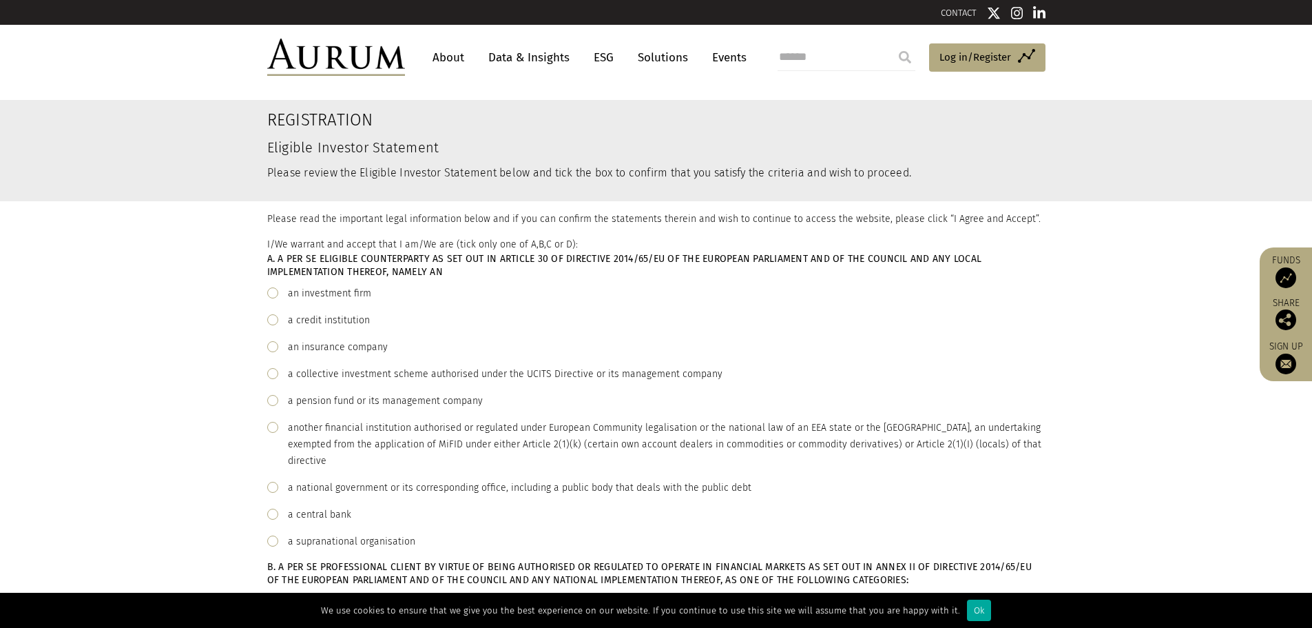
click at [274, 406] on div "a pension fund or its management company" at bounding box center [656, 401] width 778 height 17
click at [271, 401] on span at bounding box center [272, 400] width 11 height 11
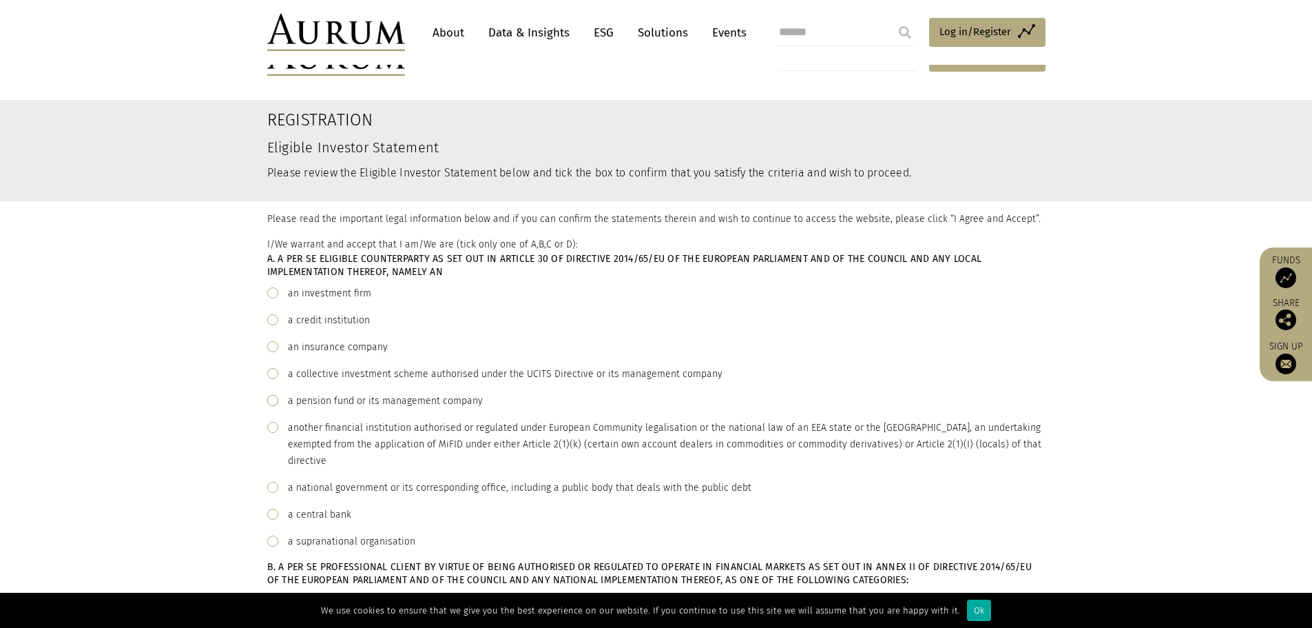
scroll to position [207, 0]
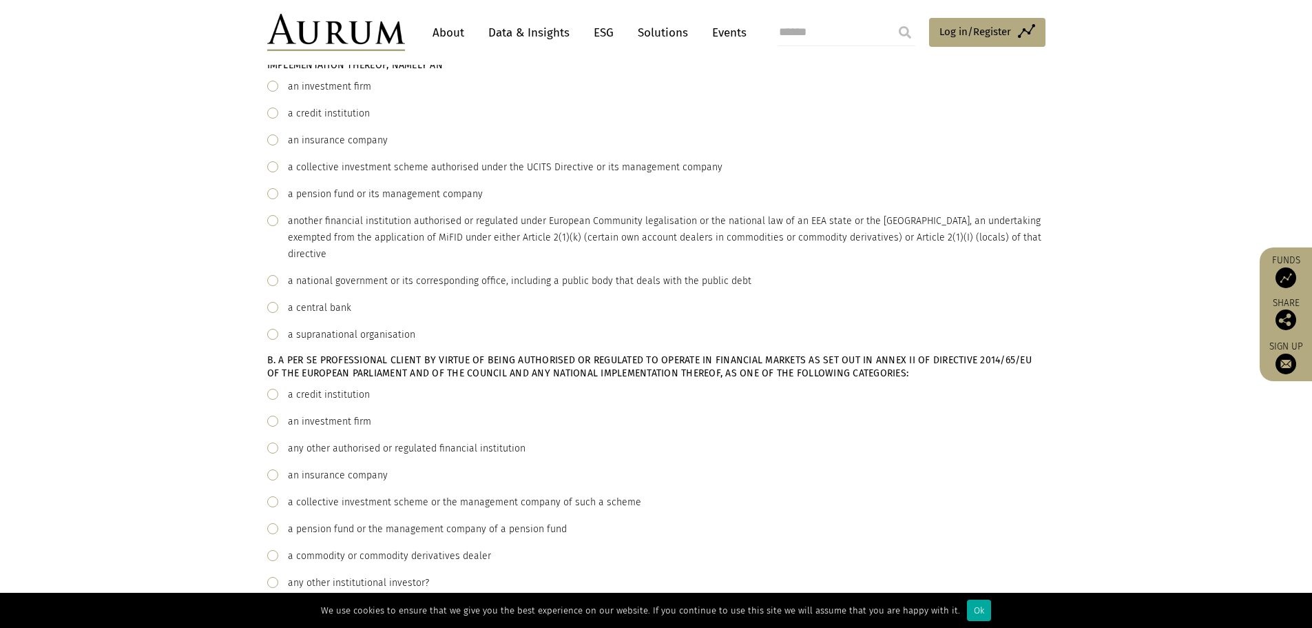
click at [282, 531] on div "a pension fund or the management company of a pension fund" at bounding box center [656, 529] width 778 height 17
click at [274, 531] on span at bounding box center [272, 528] width 11 height 11
click at [280, 191] on div "a pension fund or its management company" at bounding box center [656, 194] width 778 height 17
click at [272, 191] on span at bounding box center [272, 193] width 11 height 11
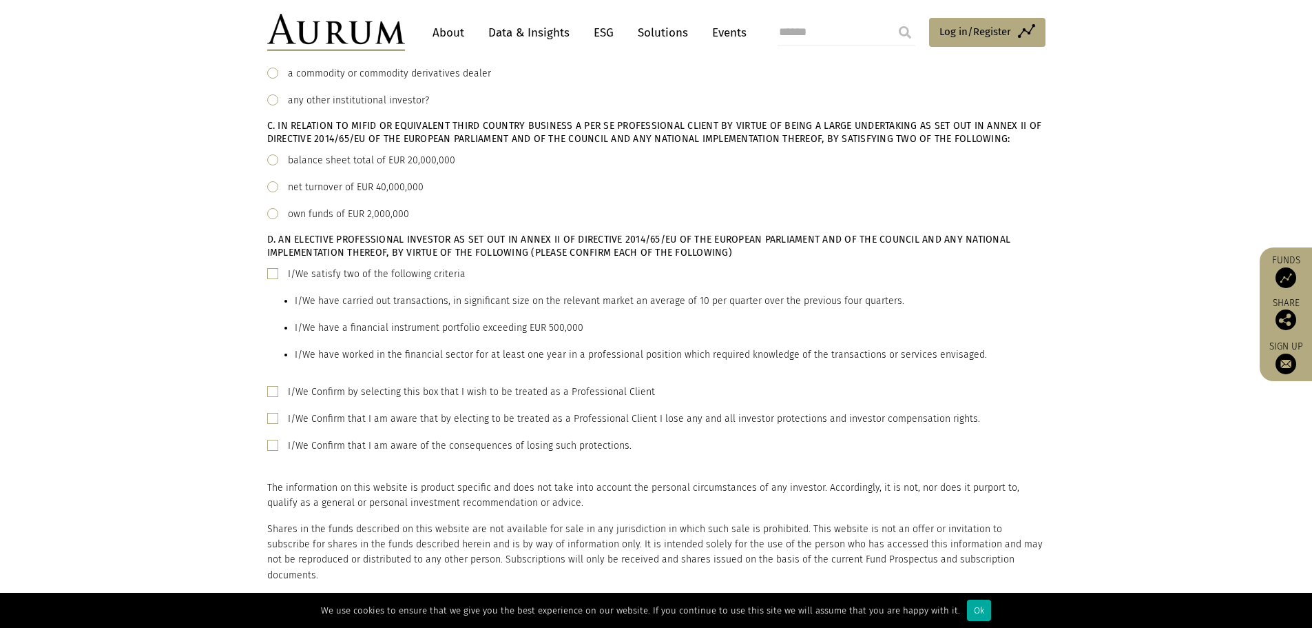
scroll to position [758, 0]
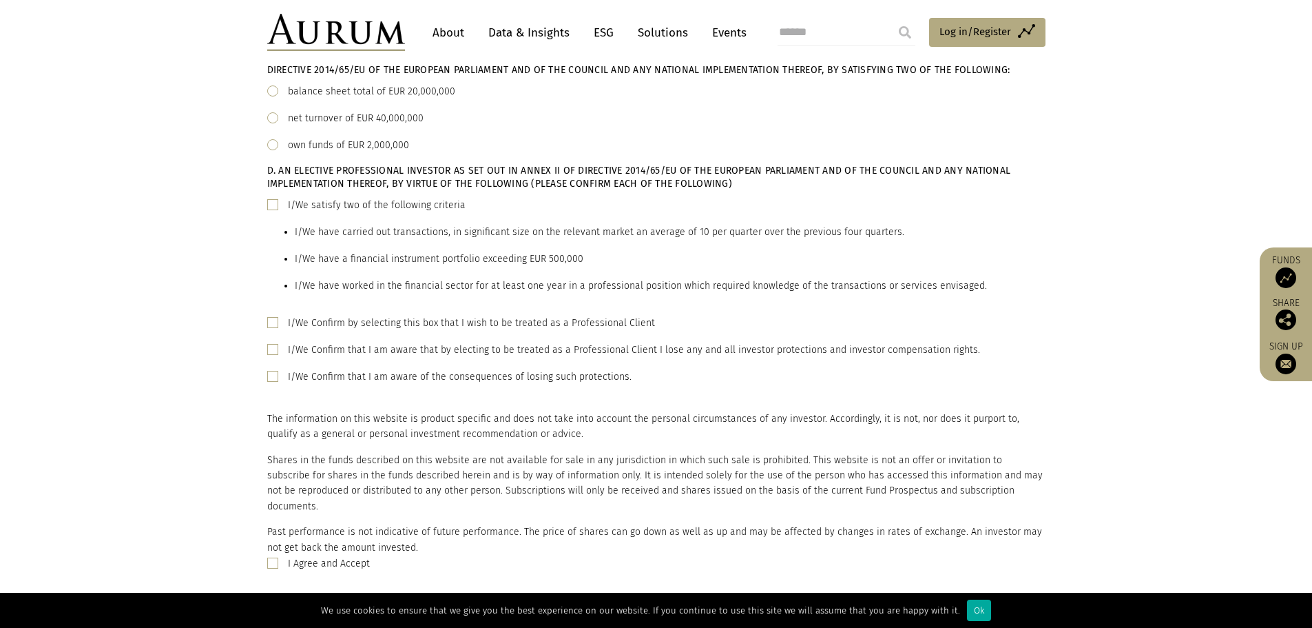
click at [271, 217] on div "I/We satisfy two of the following criteria I/We have carried out transactions, …" at bounding box center [656, 250] width 778 height 107
click at [273, 214] on div "I/We satisfy two of the following criteria I/We have carried out transactions, …" at bounding box center [656, 250] width 778 height 107
click at [273, 196] on div "D. An Elective Professional Investor as set out in Annex II of Directive 2014/6…" at bounding box center [656, 274] width 778 height 221
click at [271, 205] on span at bounding box center [272, 204] width 11 height 11
drag, startPoint x: 283, startPoint y: 325, endPoint x: 277, endPoint y: 318, distance: 9.3
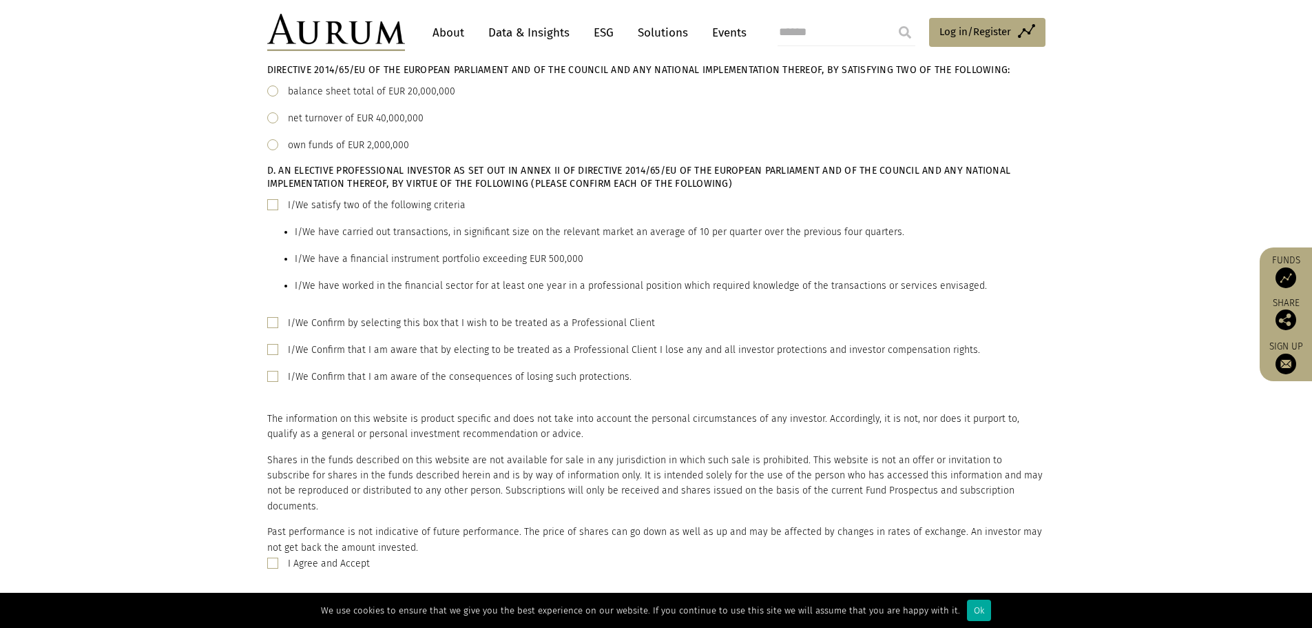
click at [283, 324] on div "I/We Confirm by selecting this box that I wish to be treated as a Professional …" at bounding box center [656, 323] width 778 height 17
click at [271, 322] on span at bounding box center [272, 322] width 11 height 11
click at [271, 349] on span at bounding box center [272, 349] width 11 height 11
click at [276, 374] on span at bounding box center [272, 376] width 11 height 11
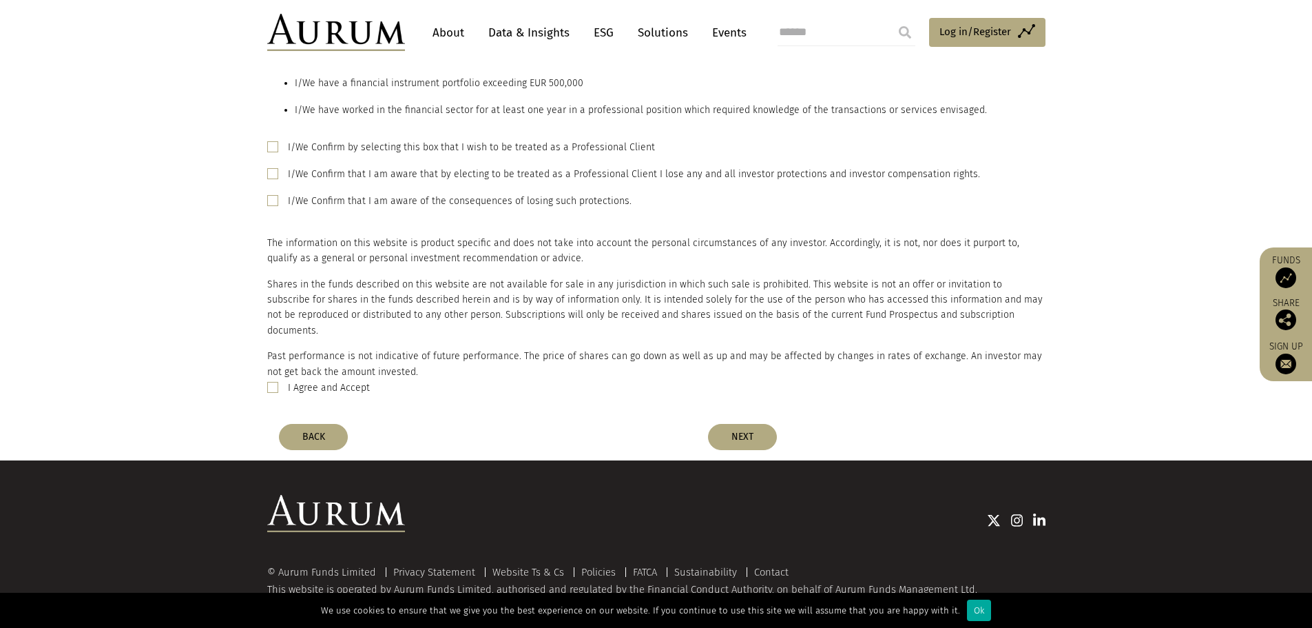
click at [267, 382] on span at bounding box center [272, 387] width 11 height 11
click at [721, 430] on button "NEXT" at bounding box center [742, 437] width 69 height 26
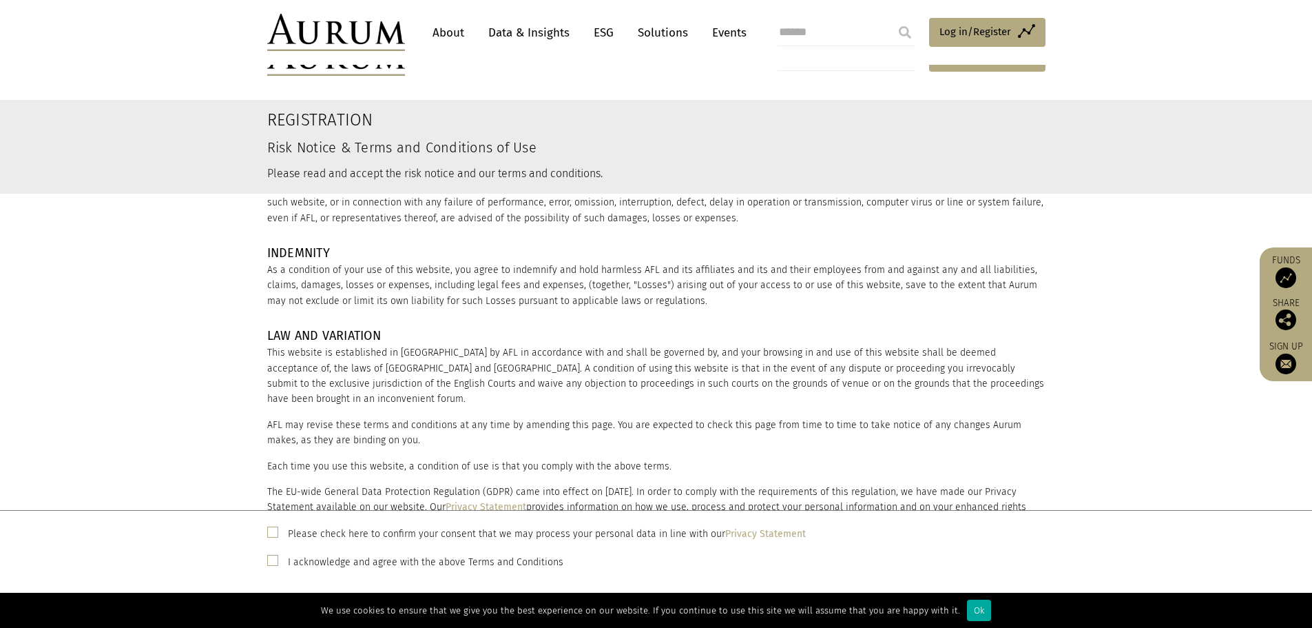
scroll to position [190, 0]
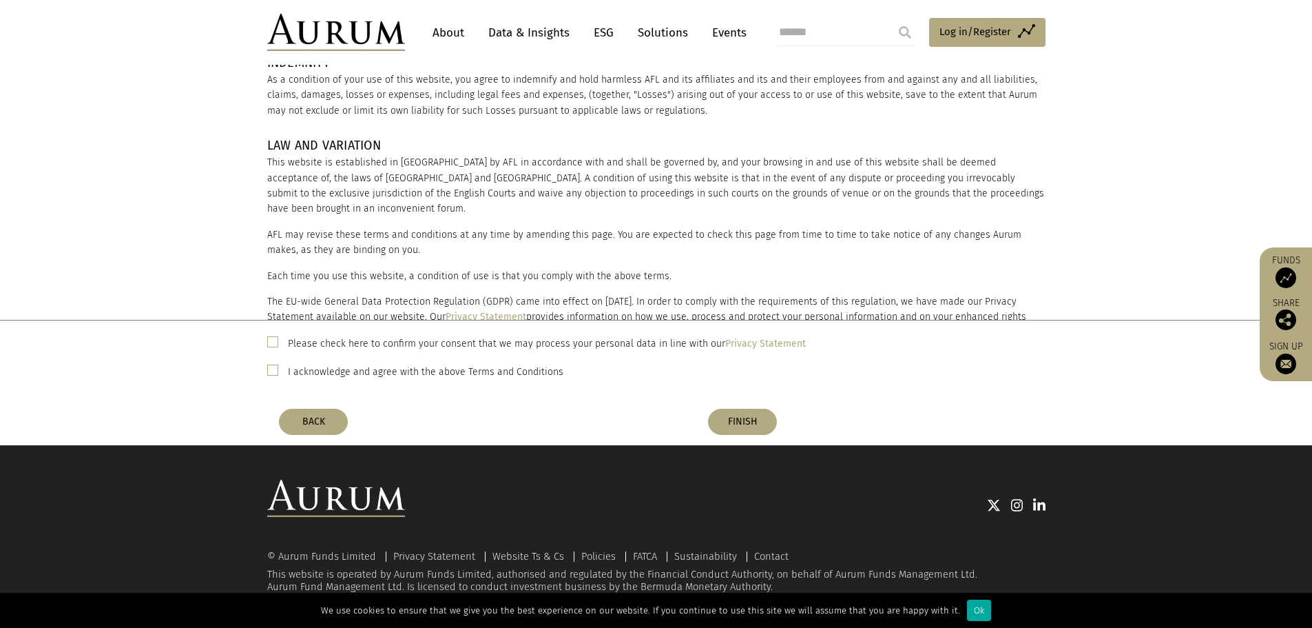
click at [311, 368] on label "I acknowledge and agree with the above Terms and Conditions" at bounding box center [426, 372] width 276 height 17
click at [298, 334] on div "Please check here to confirm your consent that we may process your personal dat…" at bounding box center [656, 343] width 778 height 18
click at [302, 342] on label "Please check here to confirm your consent that we may process your personal dat…" at bounding box center [547, 343] width 518 height 17
click at [709, 425] on button "FINISH" at bounding box center [742, 422] width 69 height 26
click at [746, 424] on button "FINISH" at bounding box center [742, 422] width 69 height 26
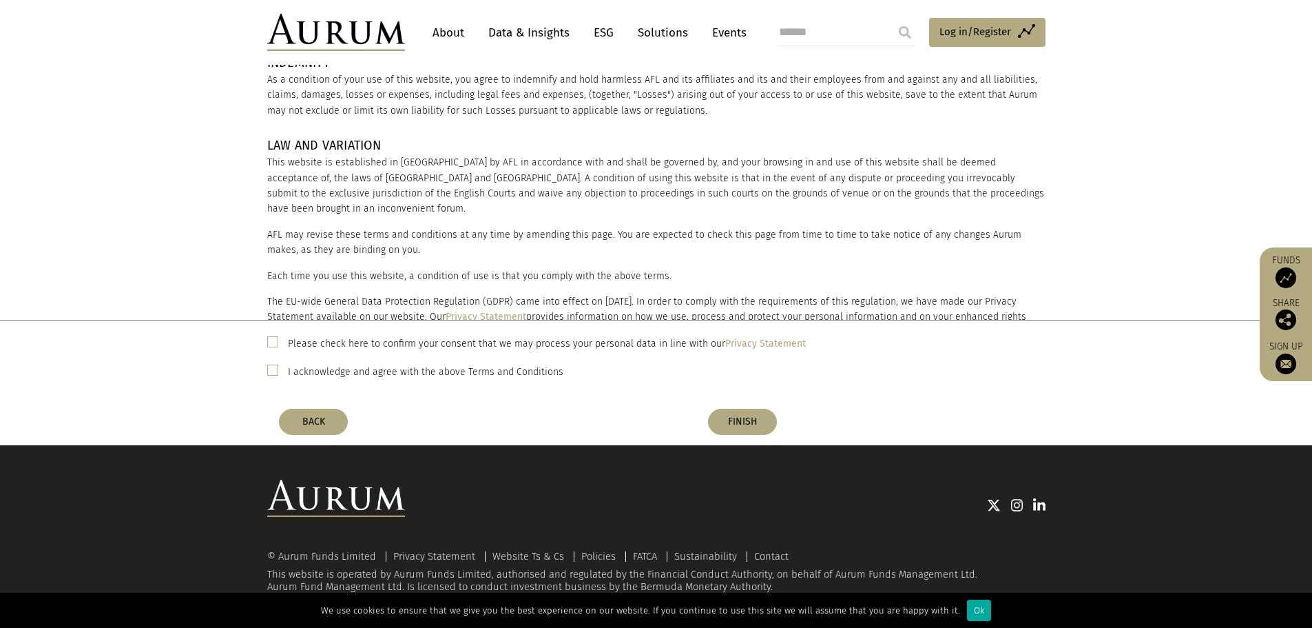
scroll to position [0, 0]
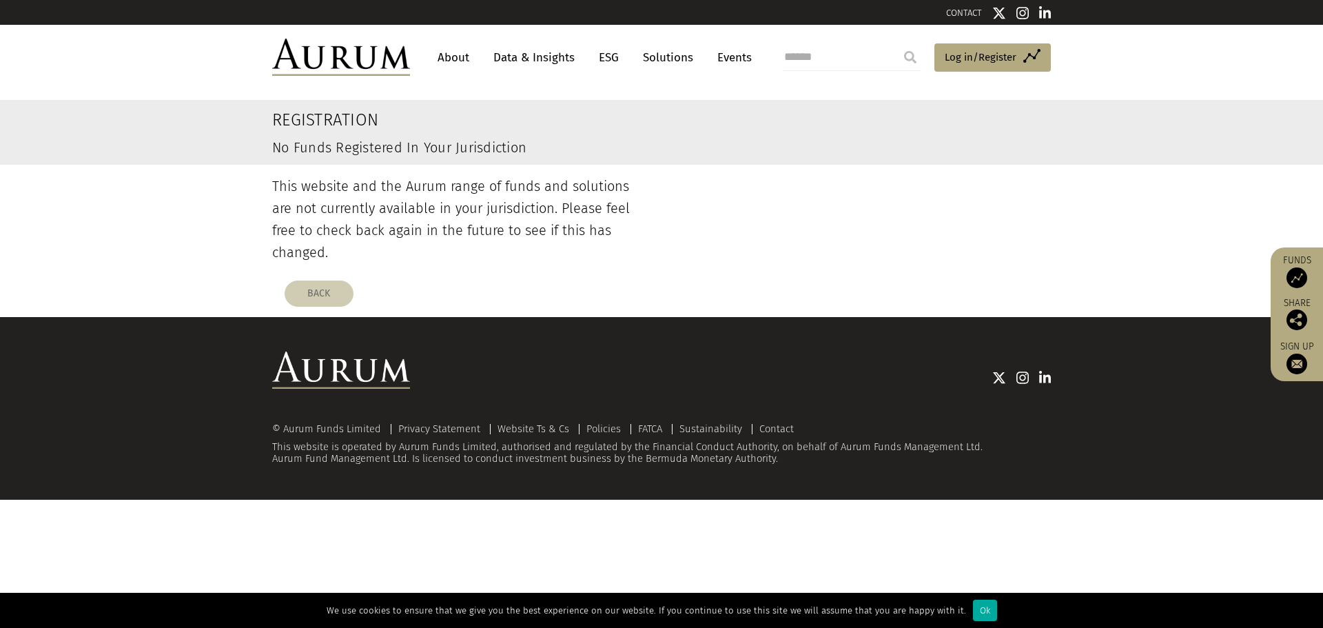
click at [322, 280] on button "BACK" at bounding box center [319, 293] width 69 height 26
